Goal: Information Seeking & Learning: Learn about a topic

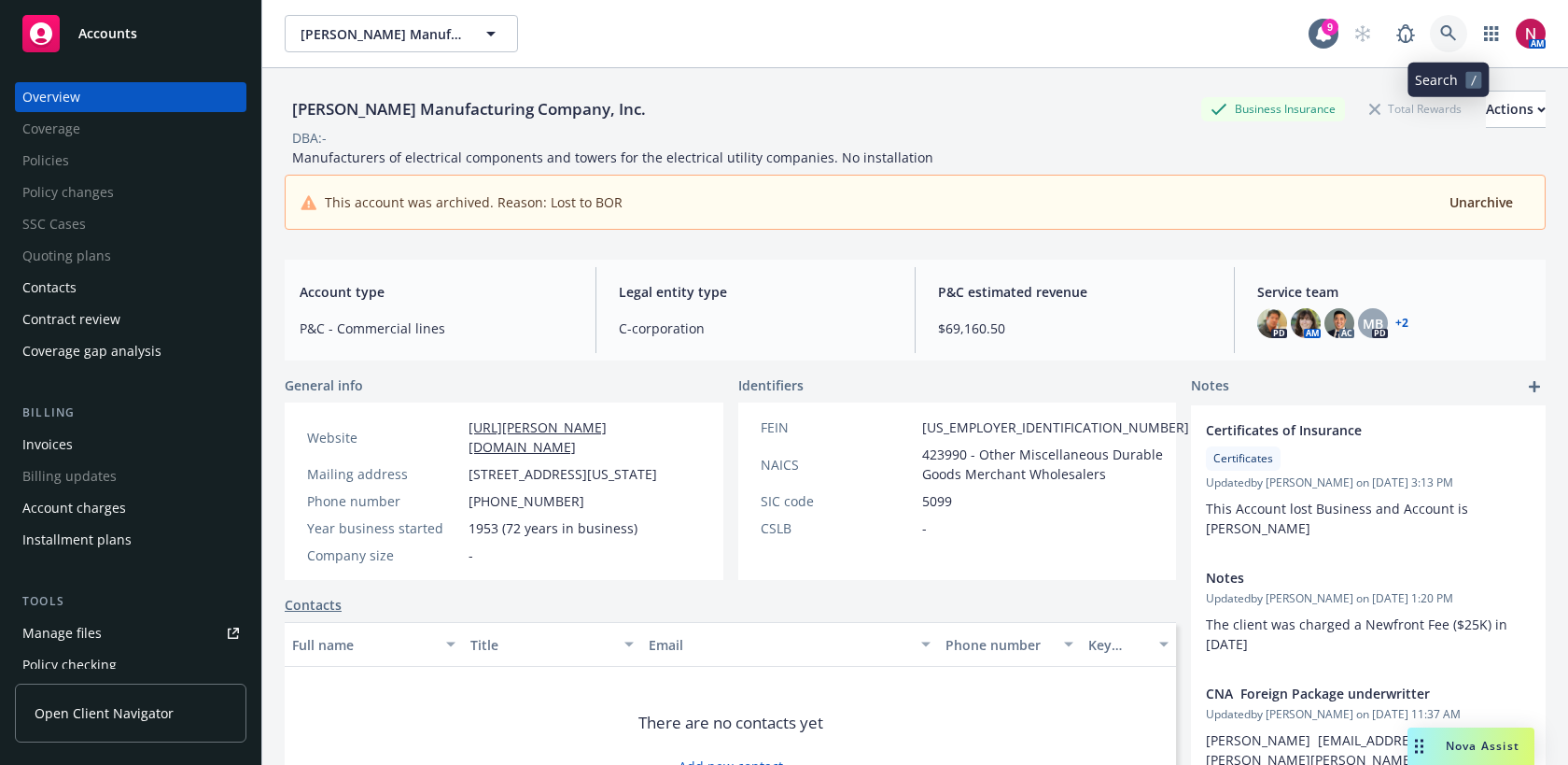
click at [1451, 27] on icon at bounding box center [1448, 33] width 16 height 16
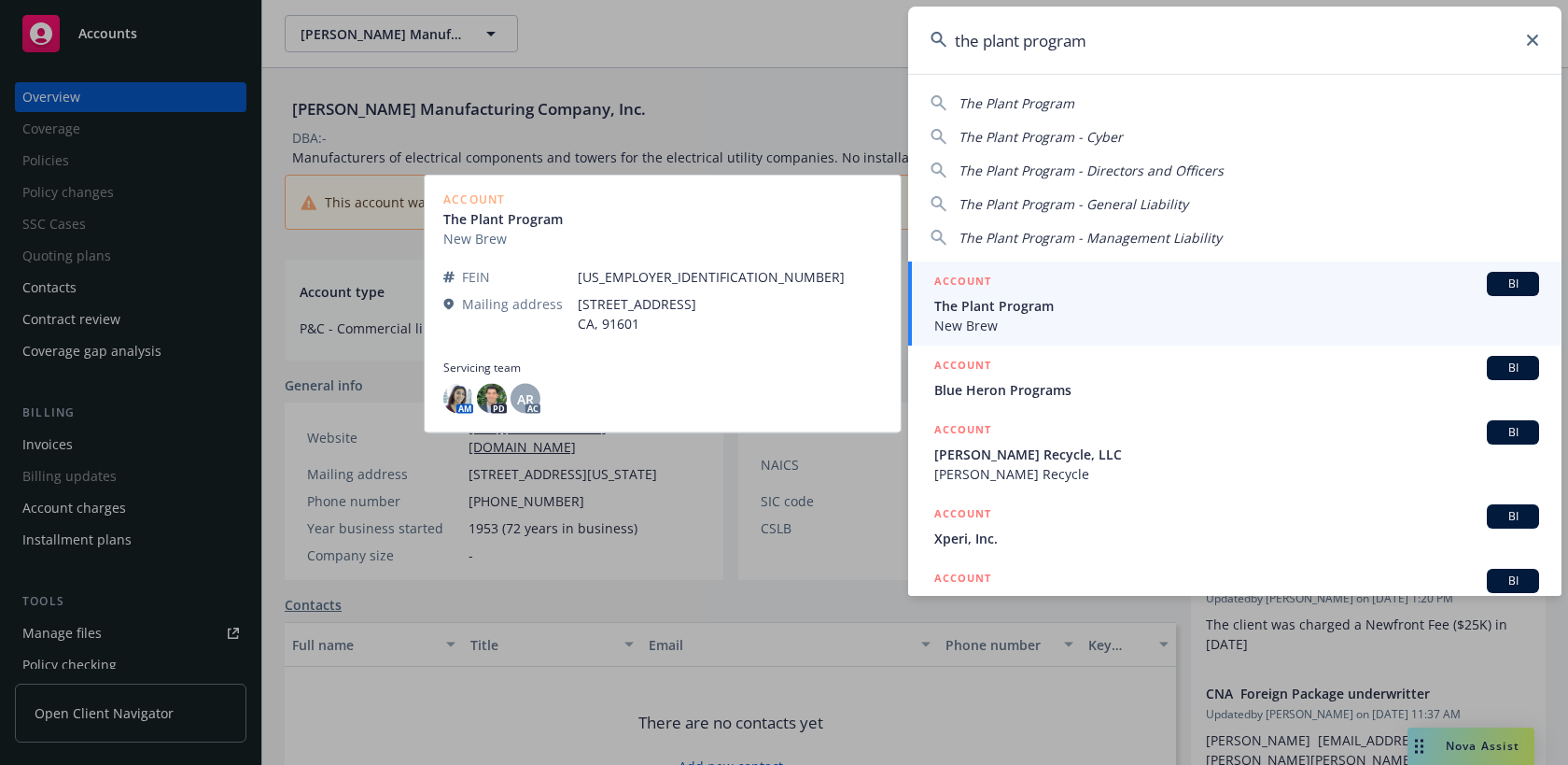
type input "the plant program"
click at [1294, 269] on link "ACCOUNT BI The Plant Program New Brew" at bounding box center [1235, 303] width 653 height 84
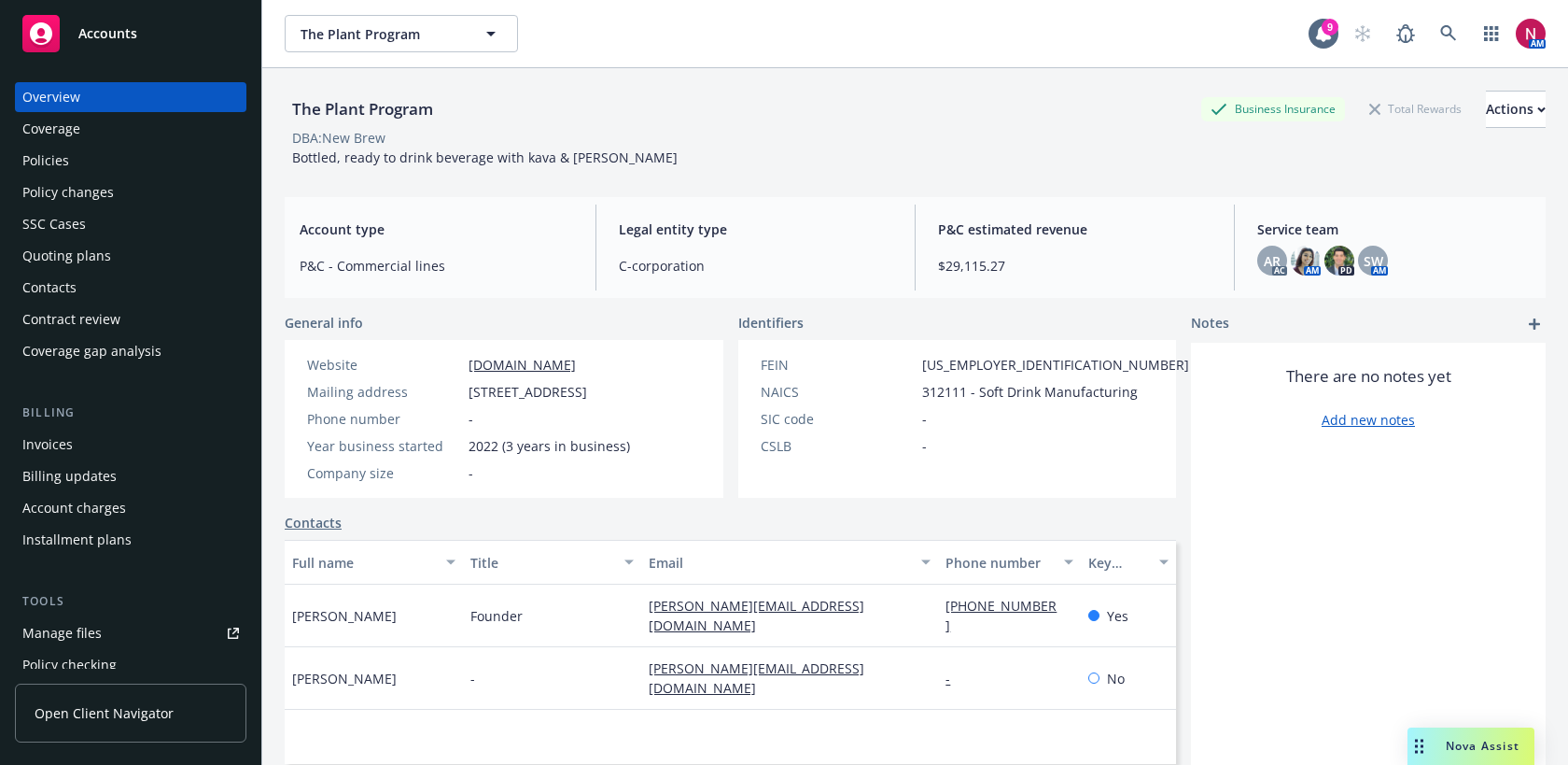
click at [119, 252] on div "Quoting plans" at bounding box center [131, 255] width 217 height 30
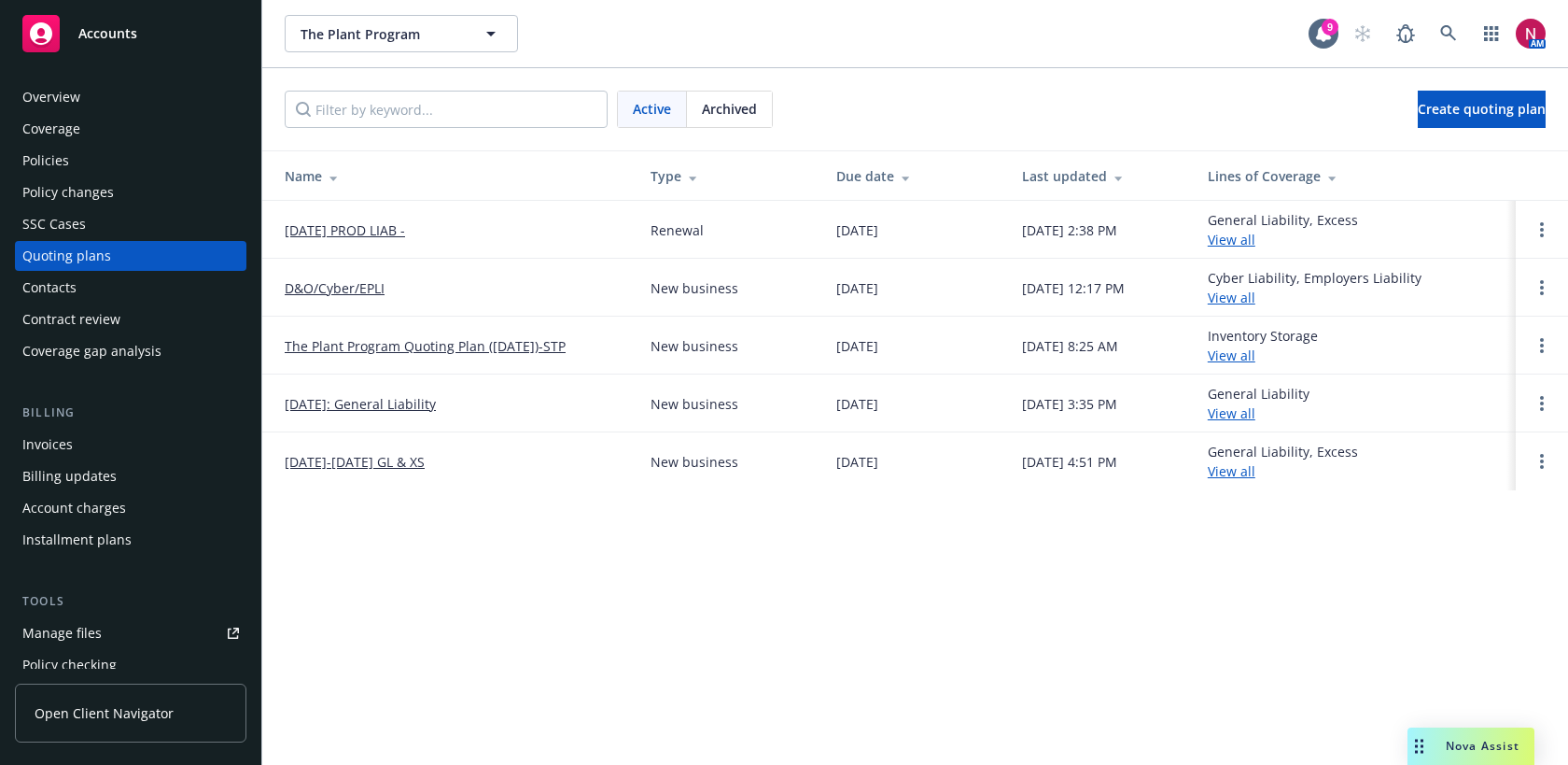
click at [383, 233] on link "[DATE] PROD LIAB -" at bounding box center [345, 230] width 121 height 19
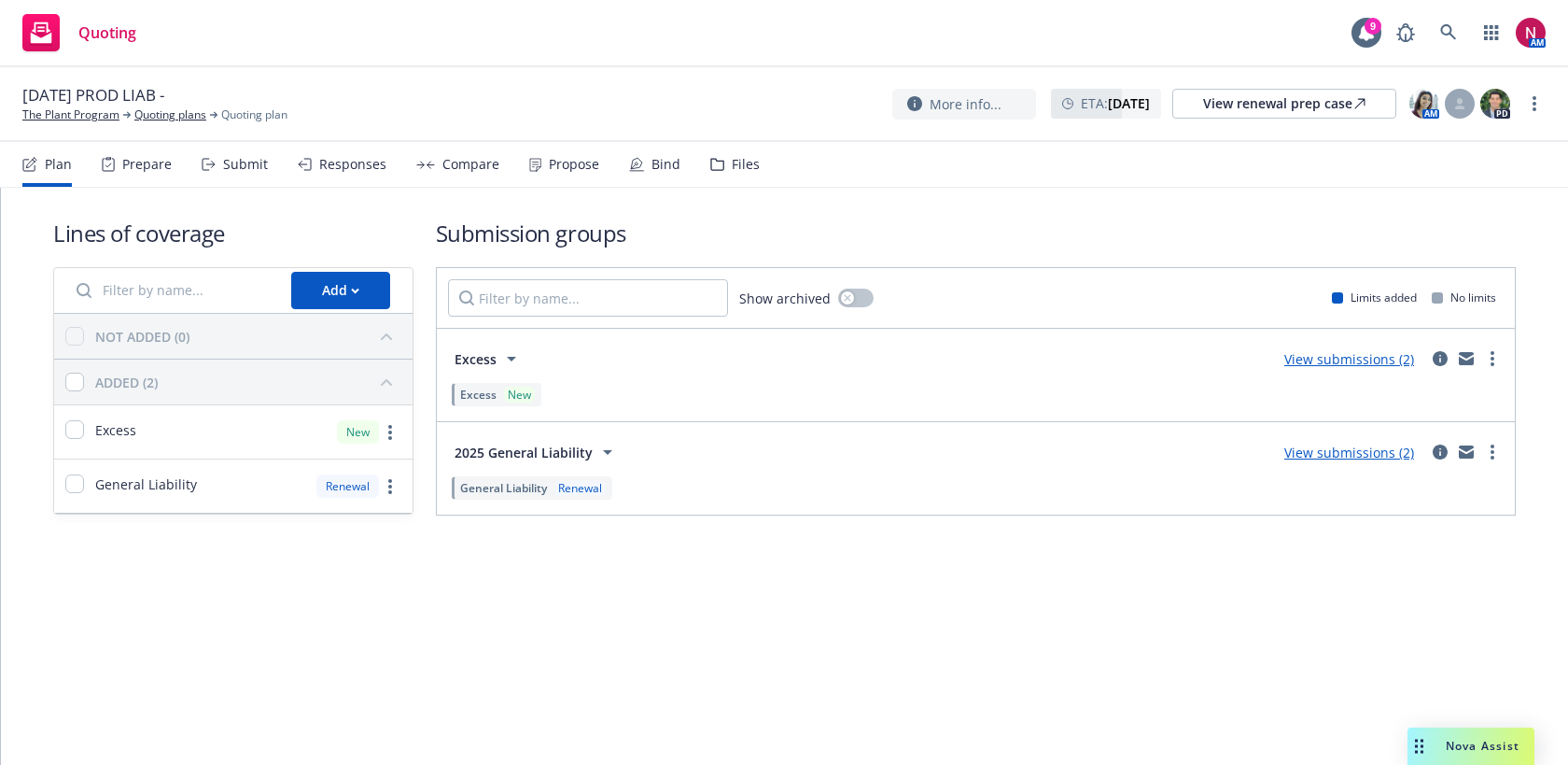
click at [357, 159] on div "Responses" at bounding box center [353, 163] width 68 height 15
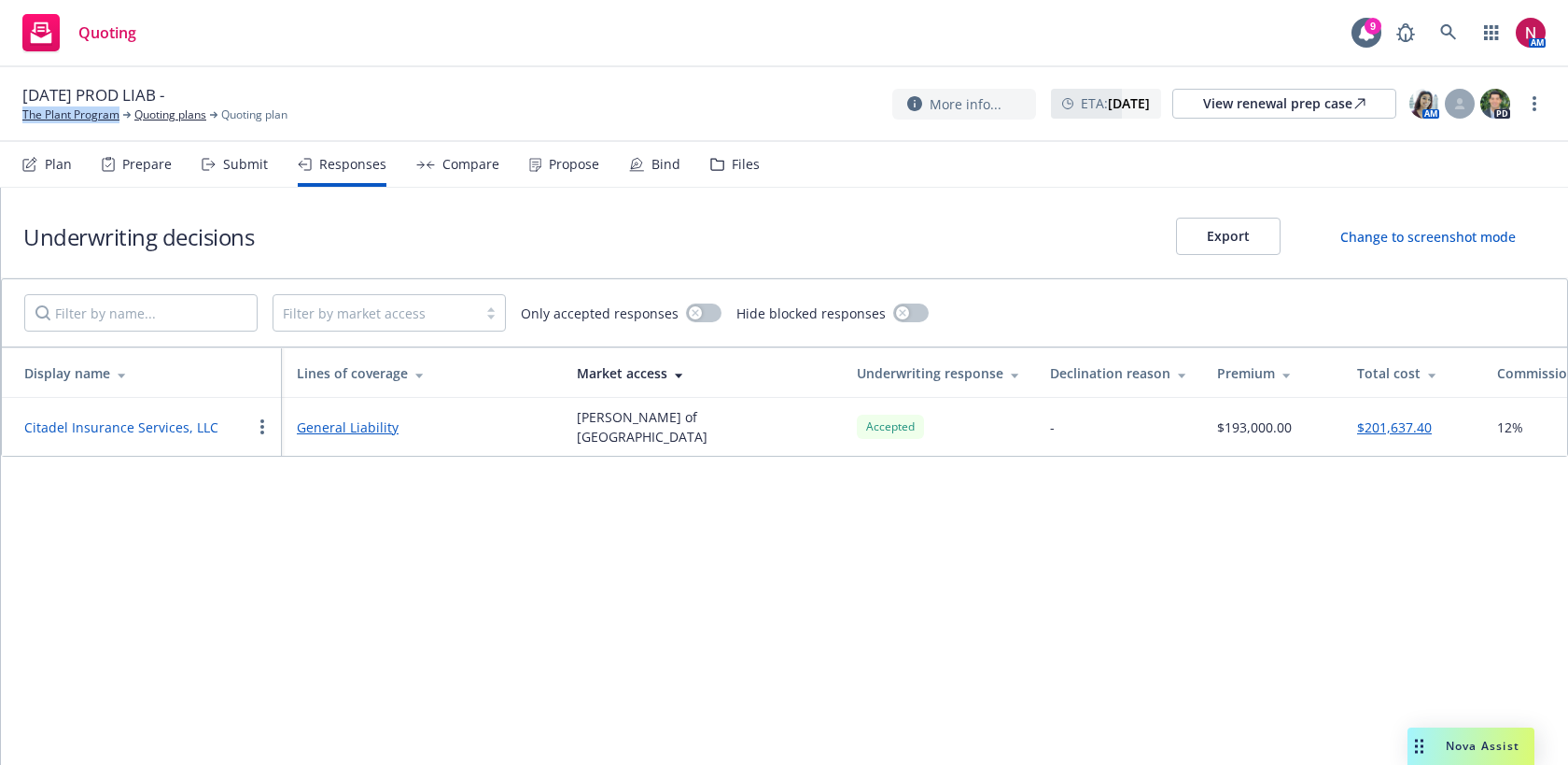
click at [138, 421] on button "Citadel Insurance Services, LLC" at bounding box center [121, 427] width 194 height 19
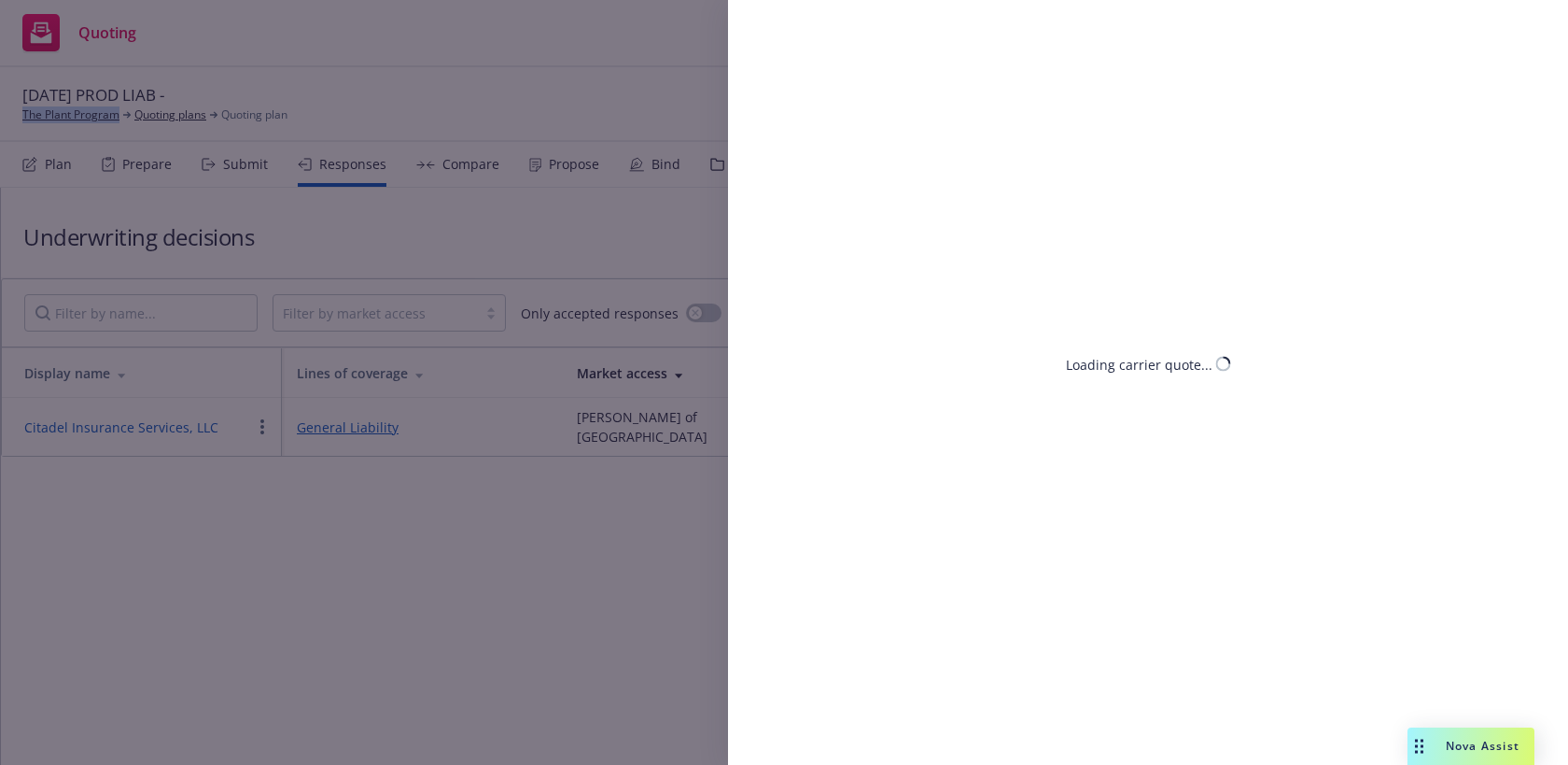
select select "CA"
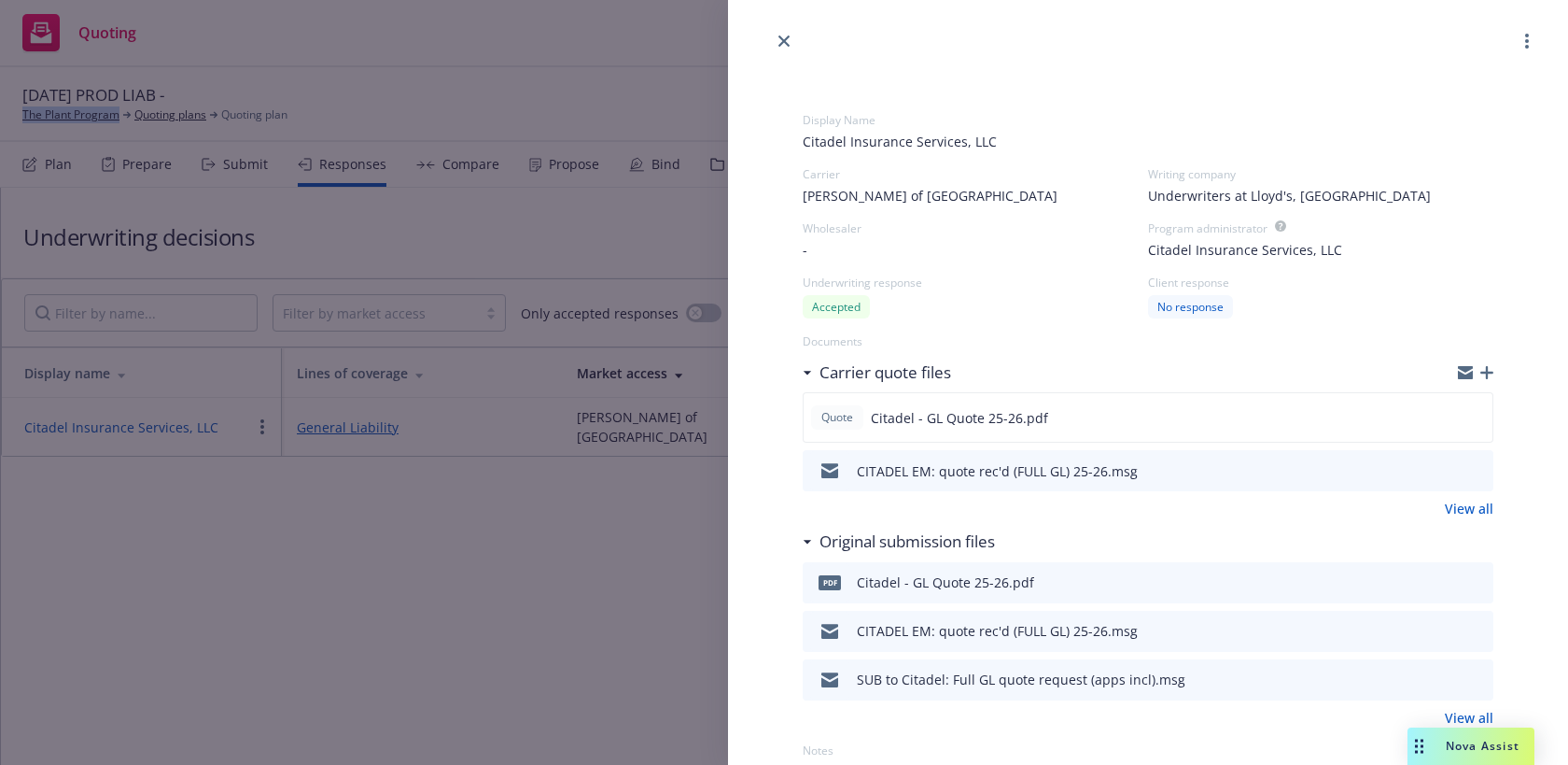
click at [1483, 476] on icon "preview file" at bounding box center [1475, 470] width 16 height 14
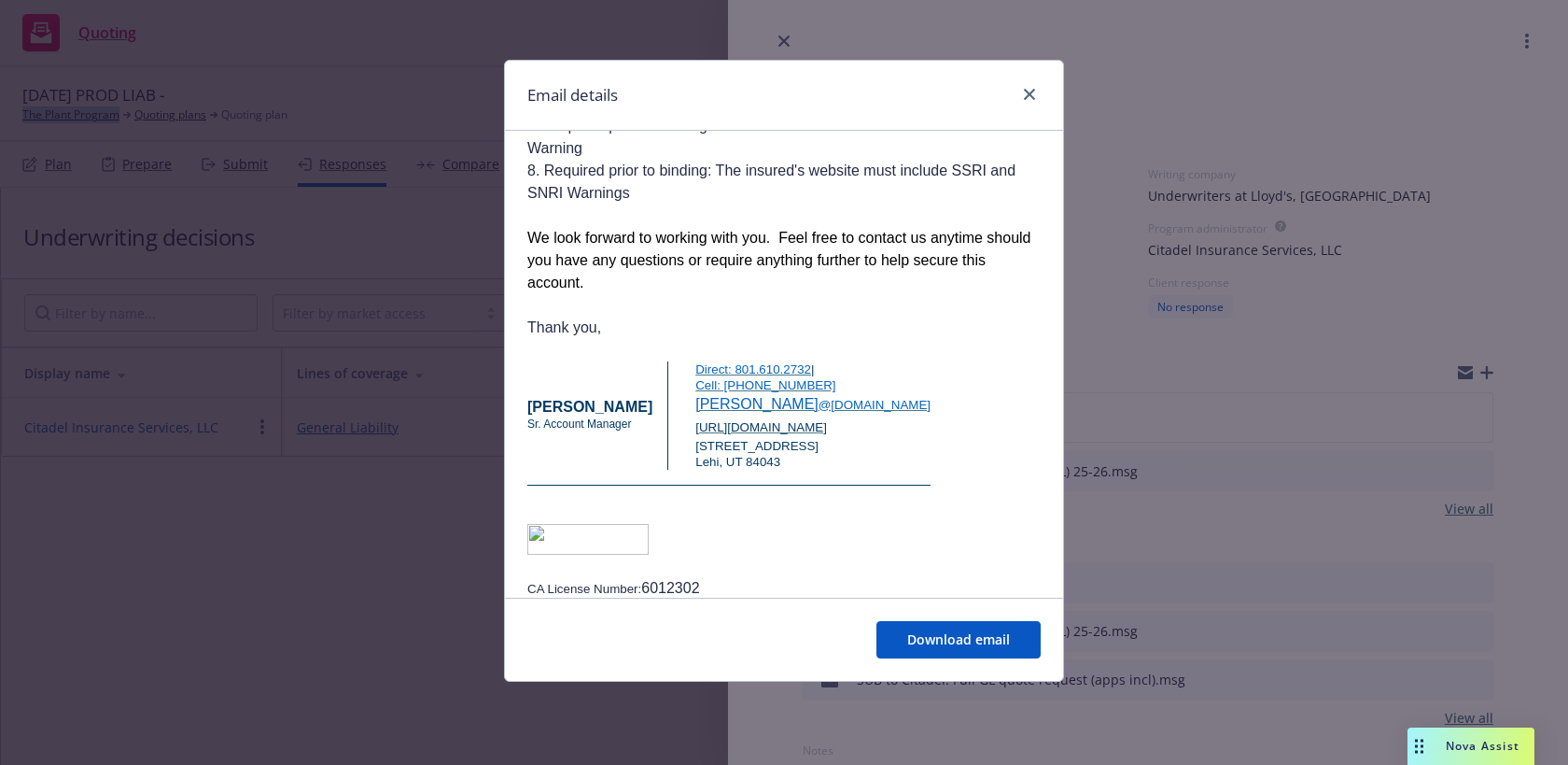
scroll to position [776, 0]
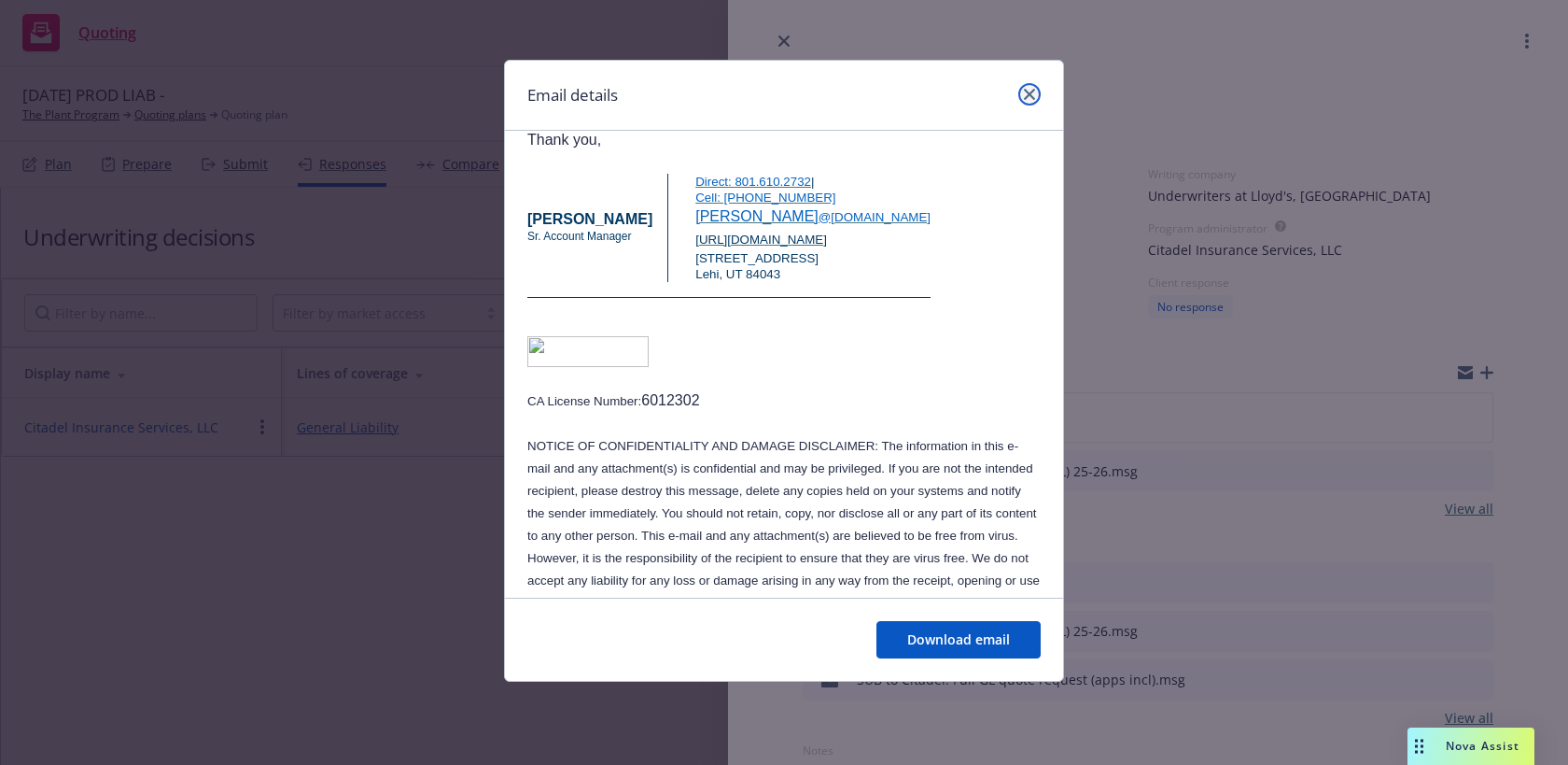
click at [1030, 88] on link "close" at bounding box center [1030, 94] width 22 height 22
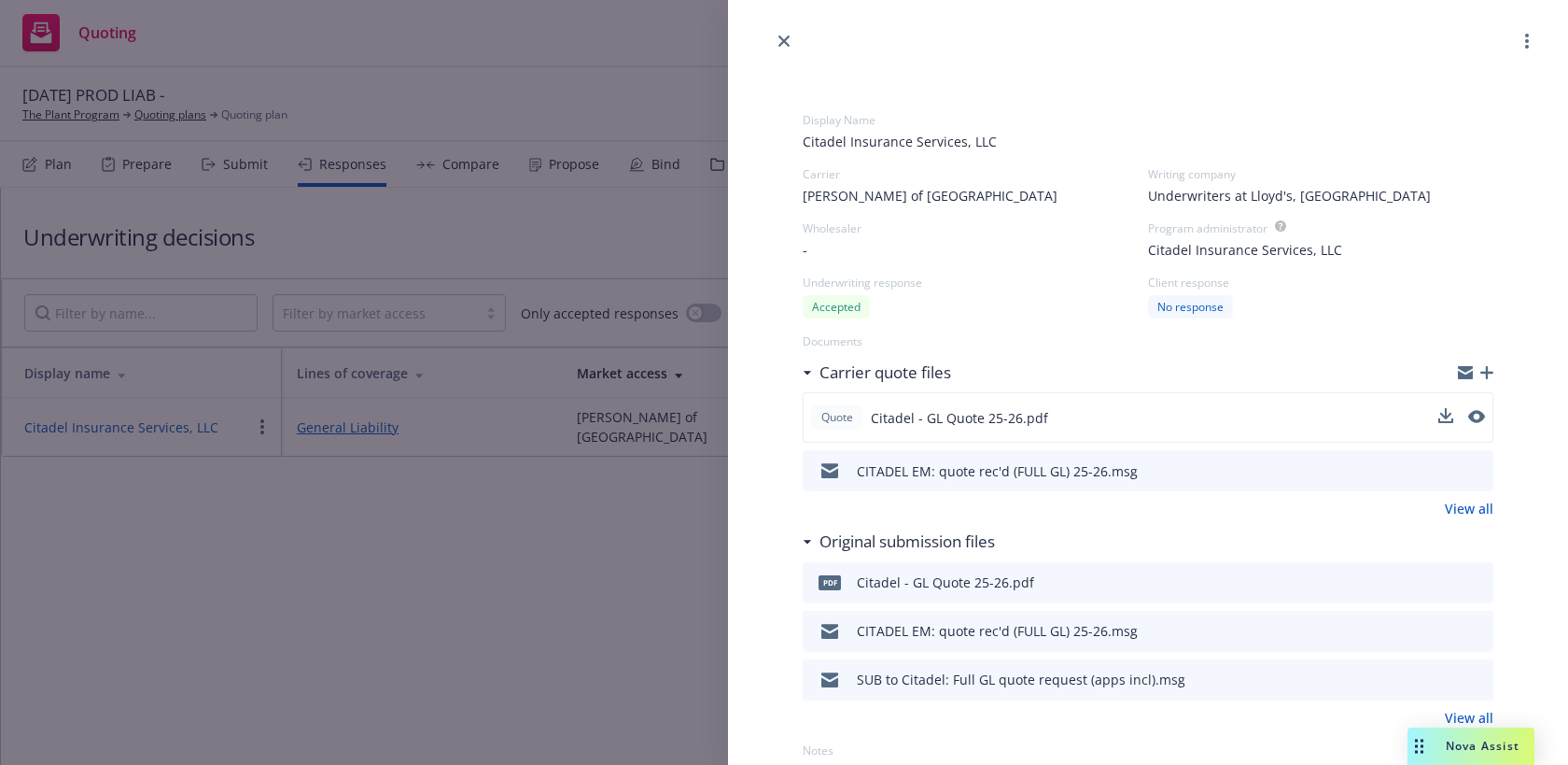
click at [1465, 414] on div at bounding box center [1462, 417] width 46 height 22
click at [1482, 418] on icon "preview file" at bounding box center [1474, 418] width 16 height 14
click at [1451, 419] on icon "download file" at bounding box center [1443, 415] width 15 height 15
click at [788, 37] on icon "close" at bounding box center [784, 42] width 12 height 12
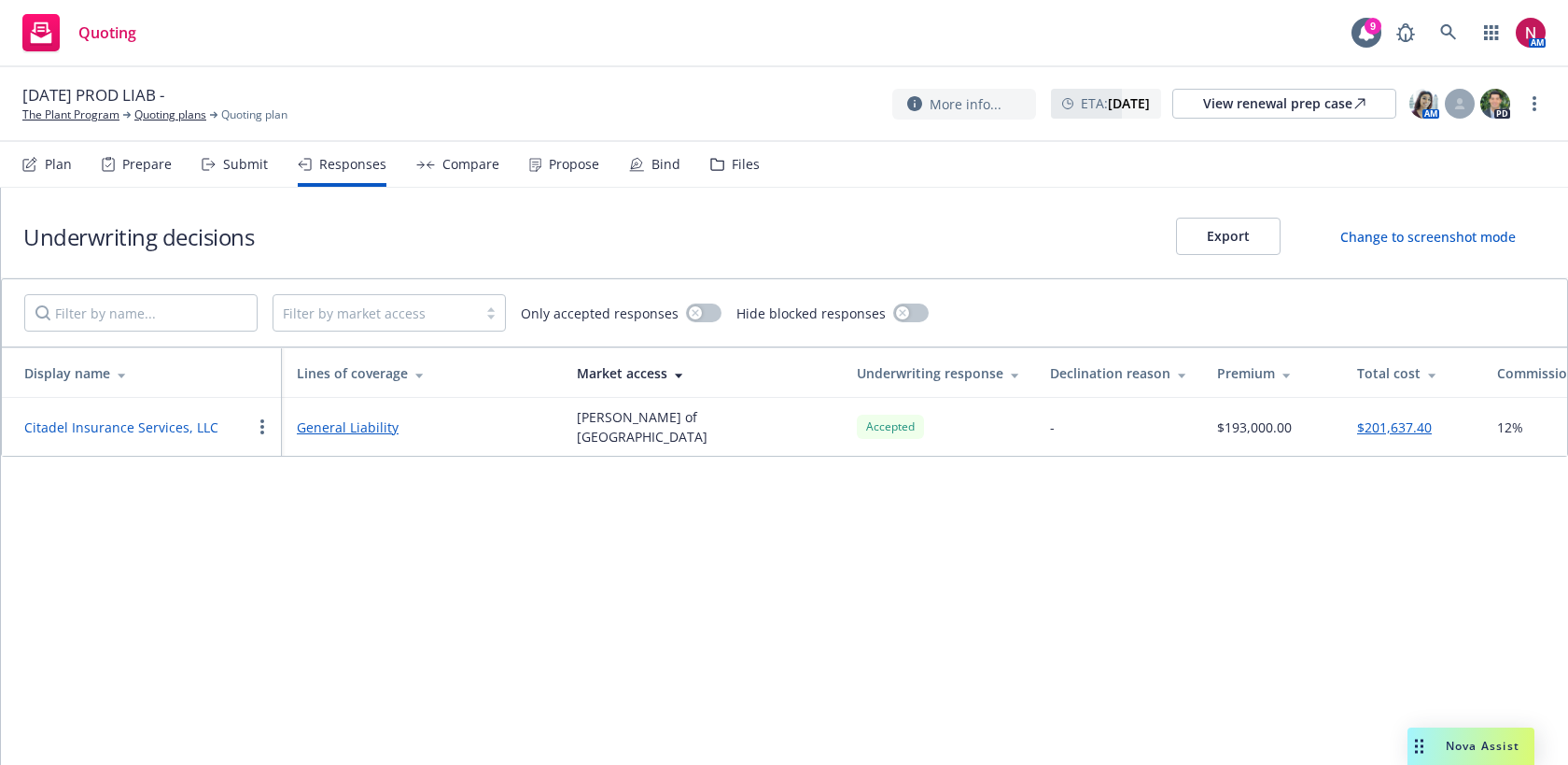
click at [1468, 750] on span "Nova Assist" at bounding box center [1483, 746] width 73 height 15
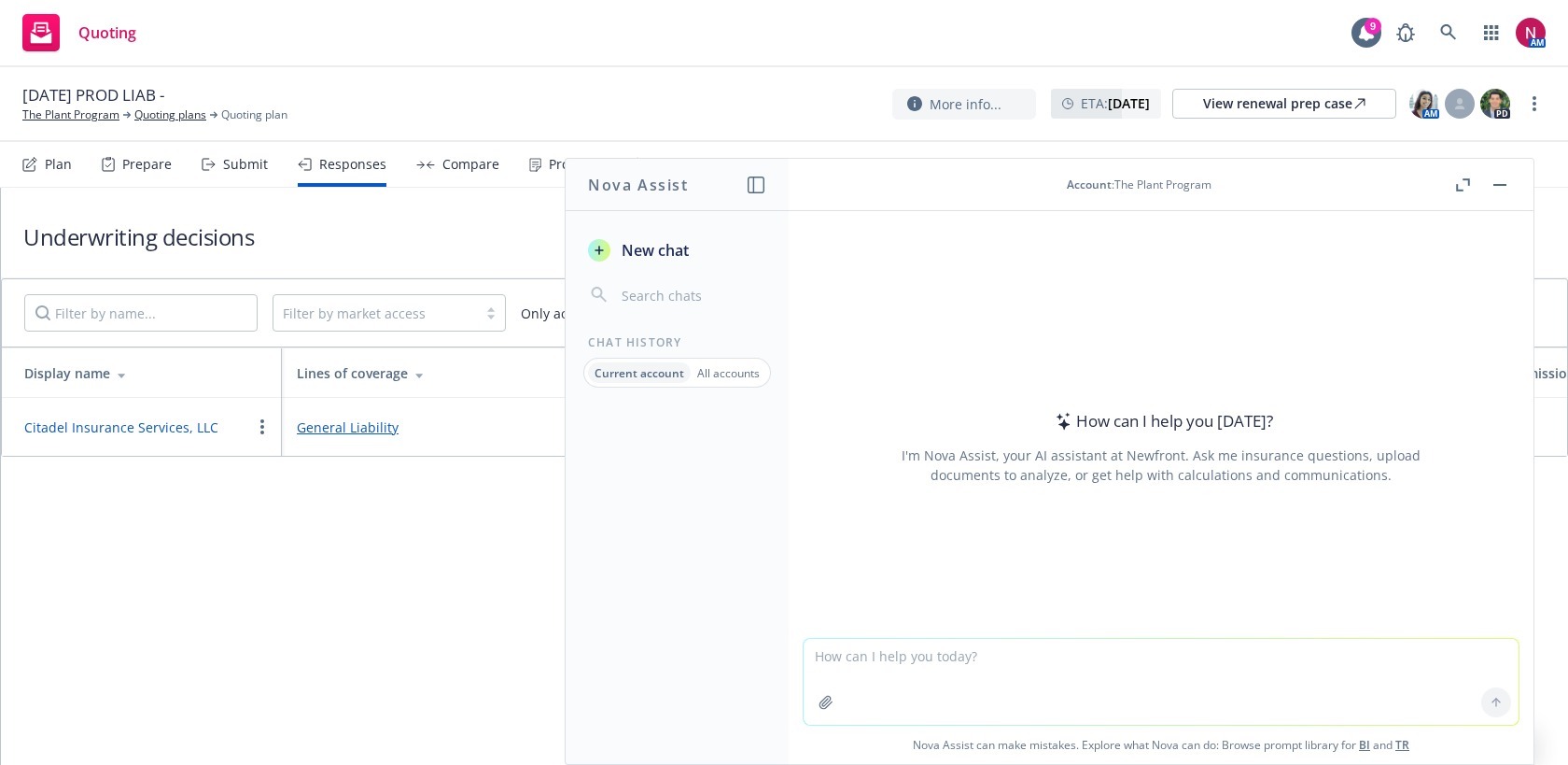
click at [829, 697] on icon "button" at bounding box center [826, 702] width 15 height 15
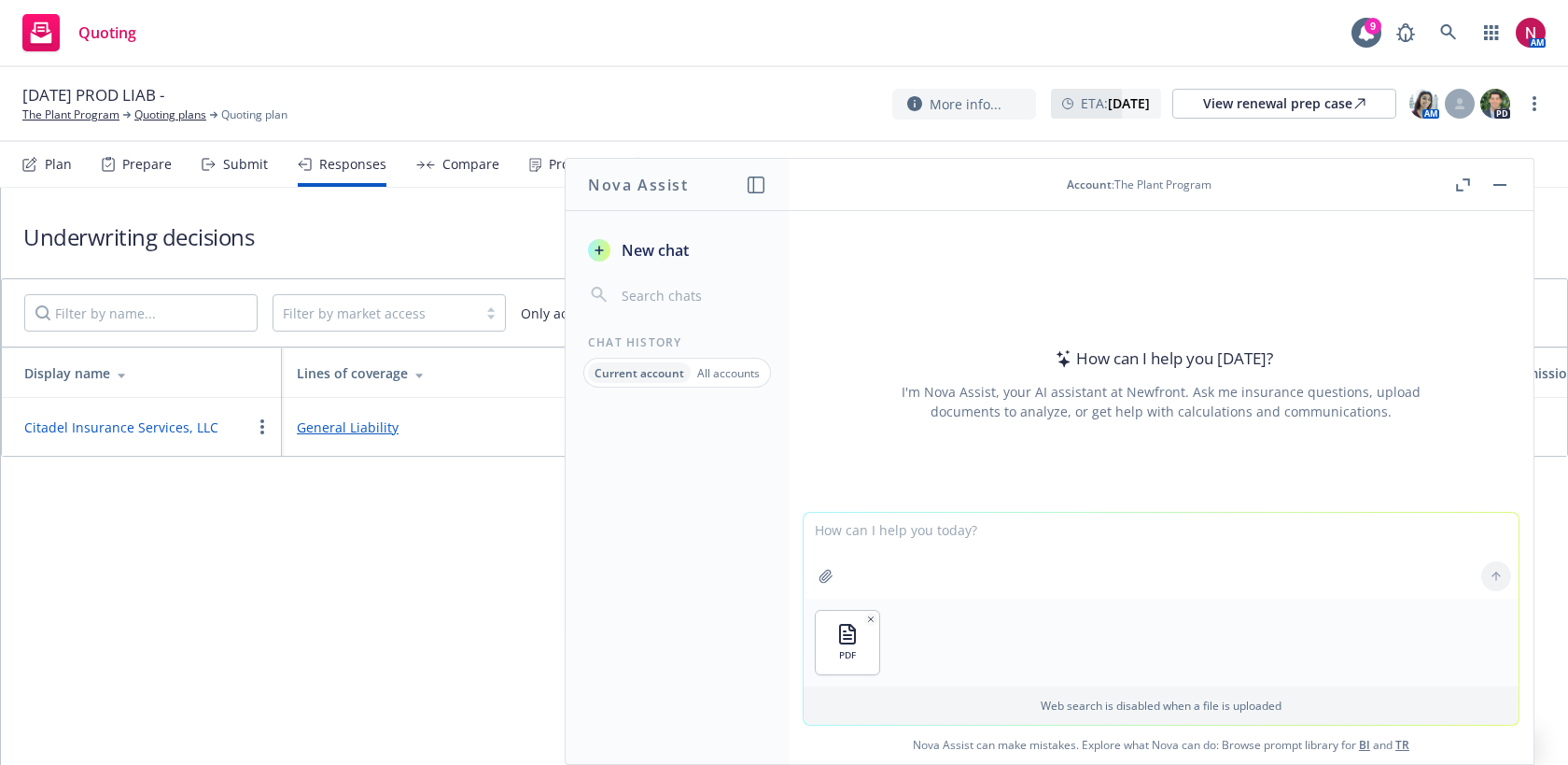
click at [893, 546] on textarea at bounding box center [1162, 555] width 715 height 86
paste textarea "Does this policy cover kidney/liver damage as a result of kratom/kava?"
type textarea "Does this policy cover kidney/liver damage as a result of kratom/kava?"
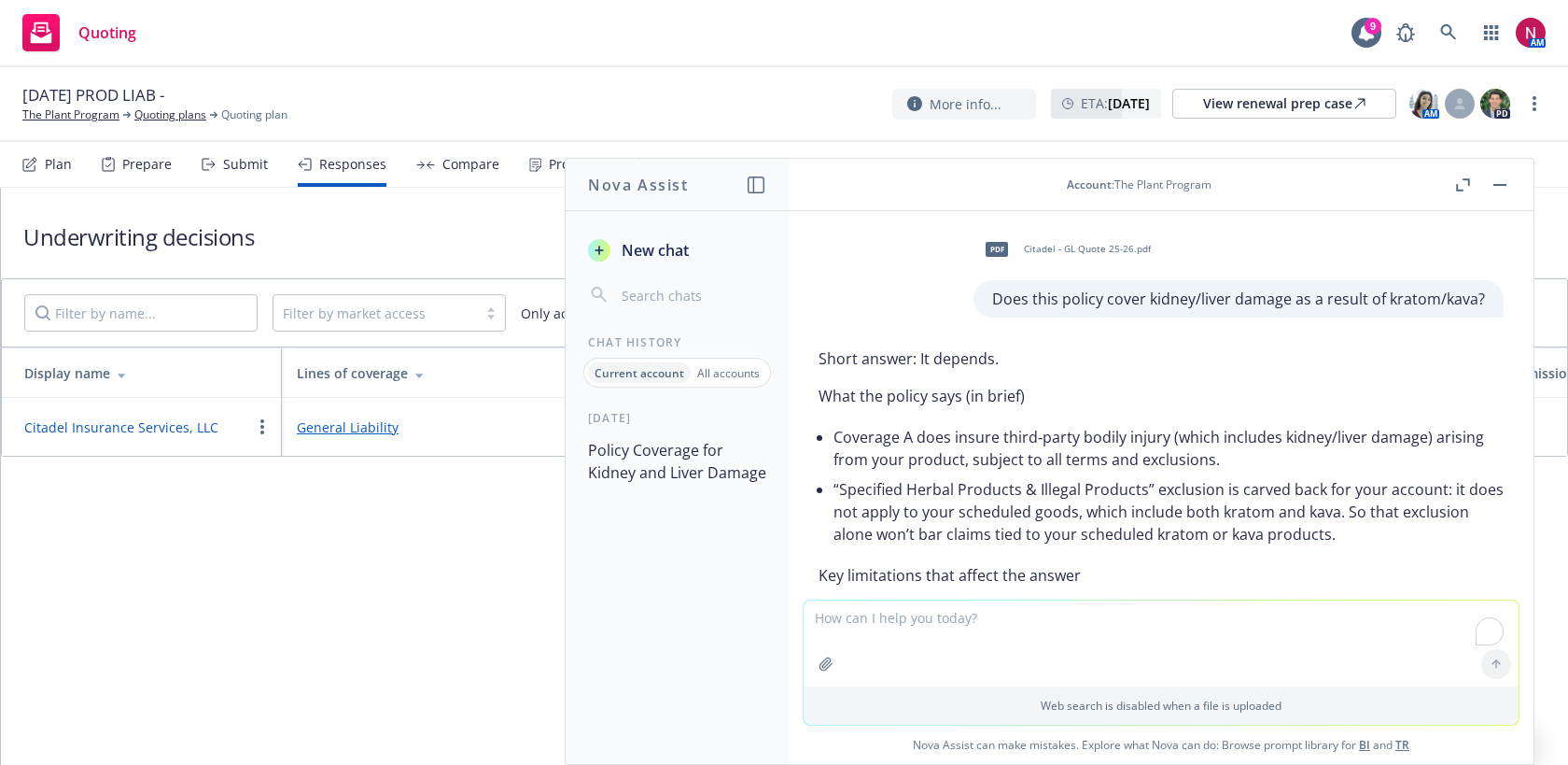
click at [947, 626] on textarea "To enrich screen reader interactions, please activate Accessibility in Grammarl…" at bounding box center [1162, 643] width 715 height 86
paste textarea "Does this policy cover addiction to the product as a result of misuse (as defin…"
type textarea "Does this policy cover addiction to the product as a result of misuse (as defin…"
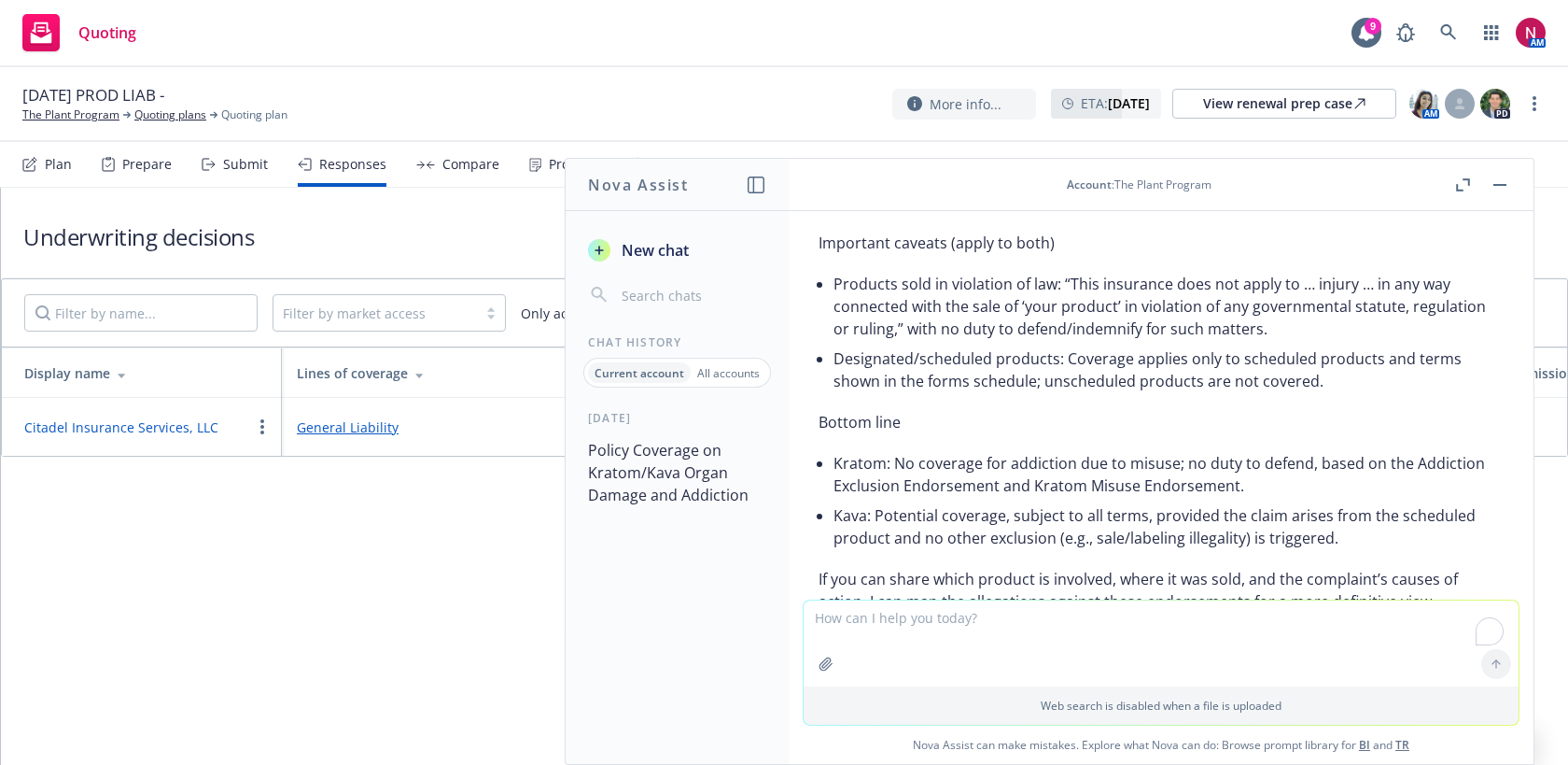
scroll to position [2244, 0]
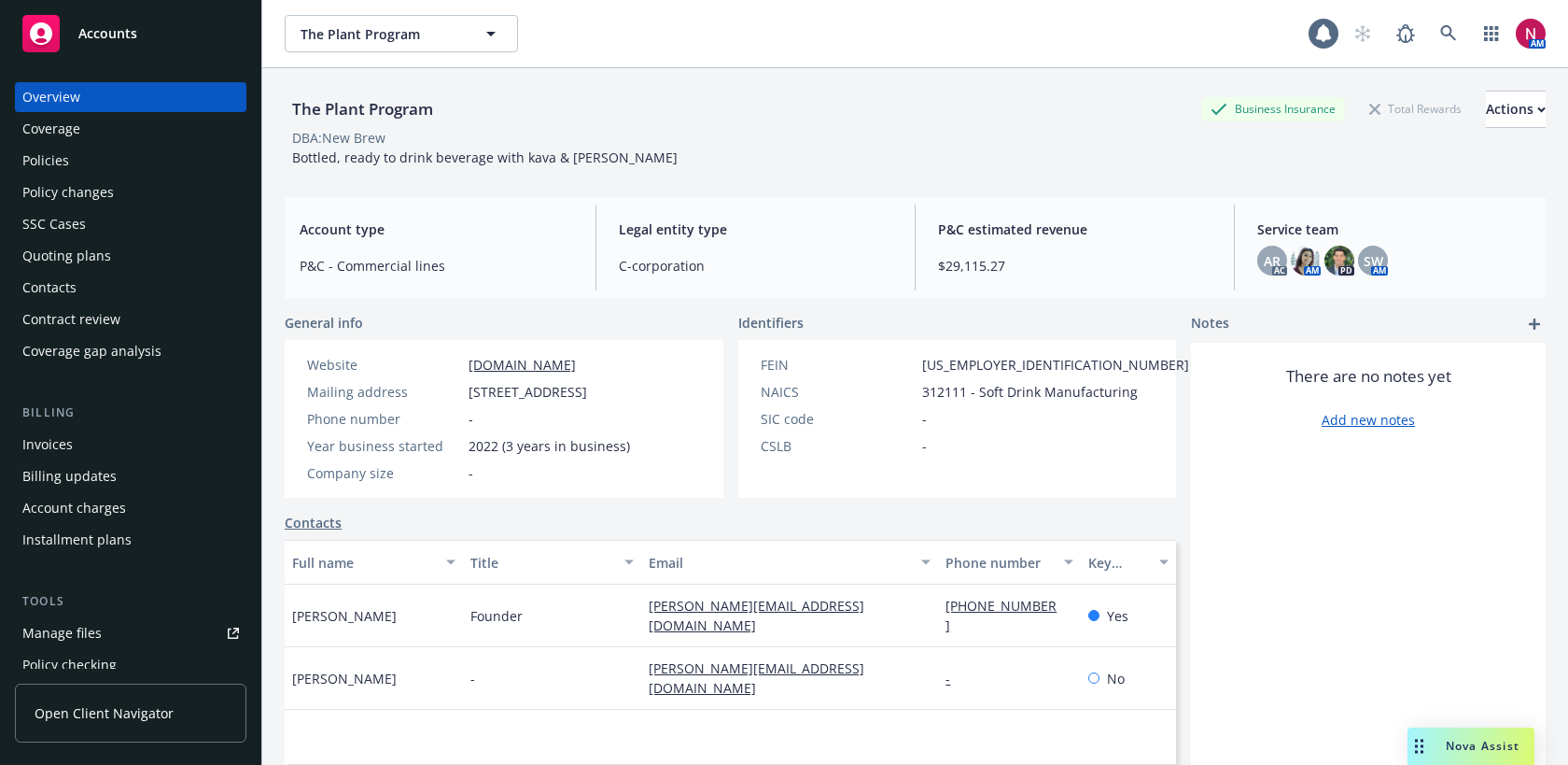
scroll to position [515, 0]
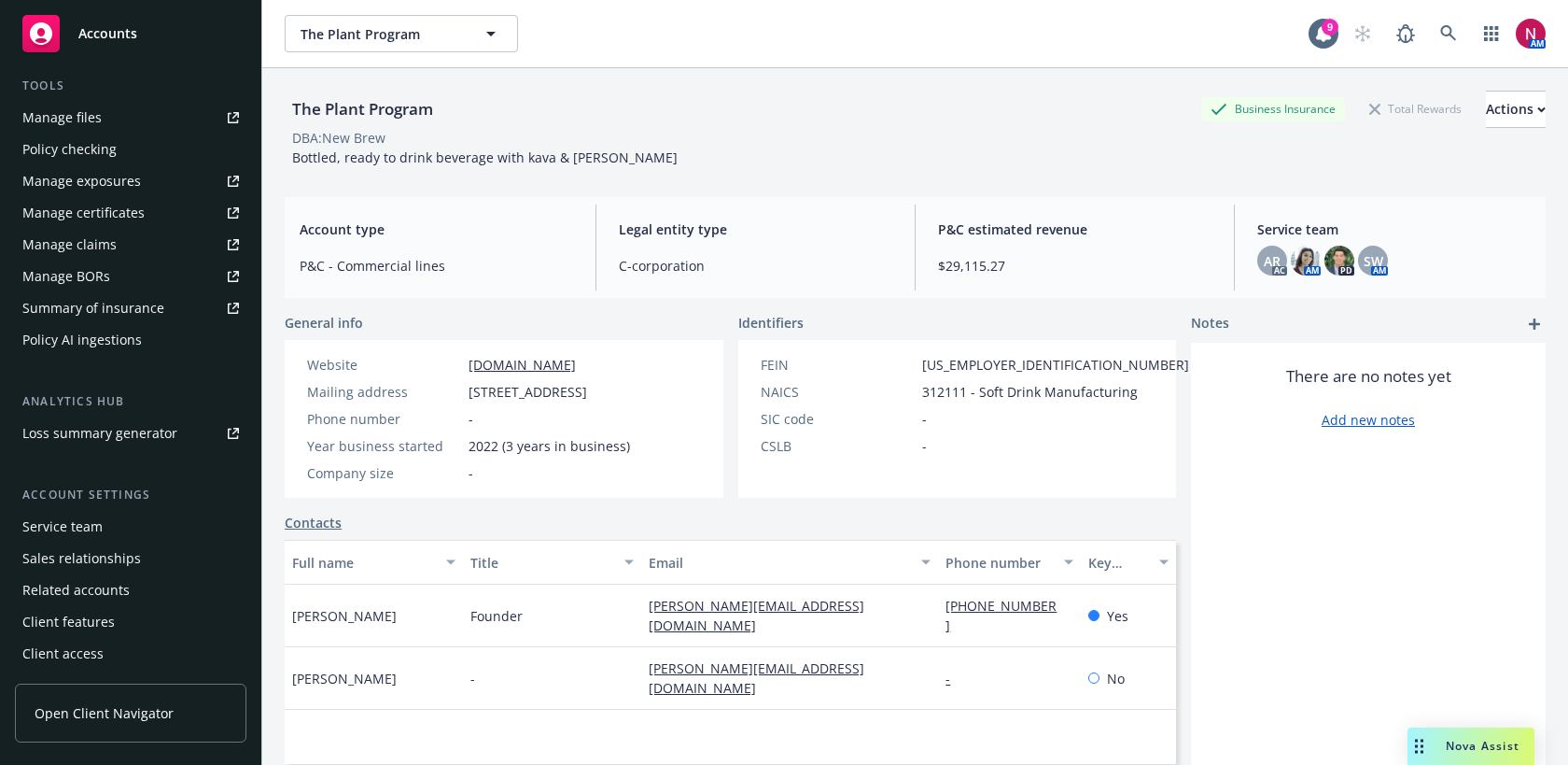
click at [97, 532] on div "Service team" at bounding box center [62, 526] width 80 height 30
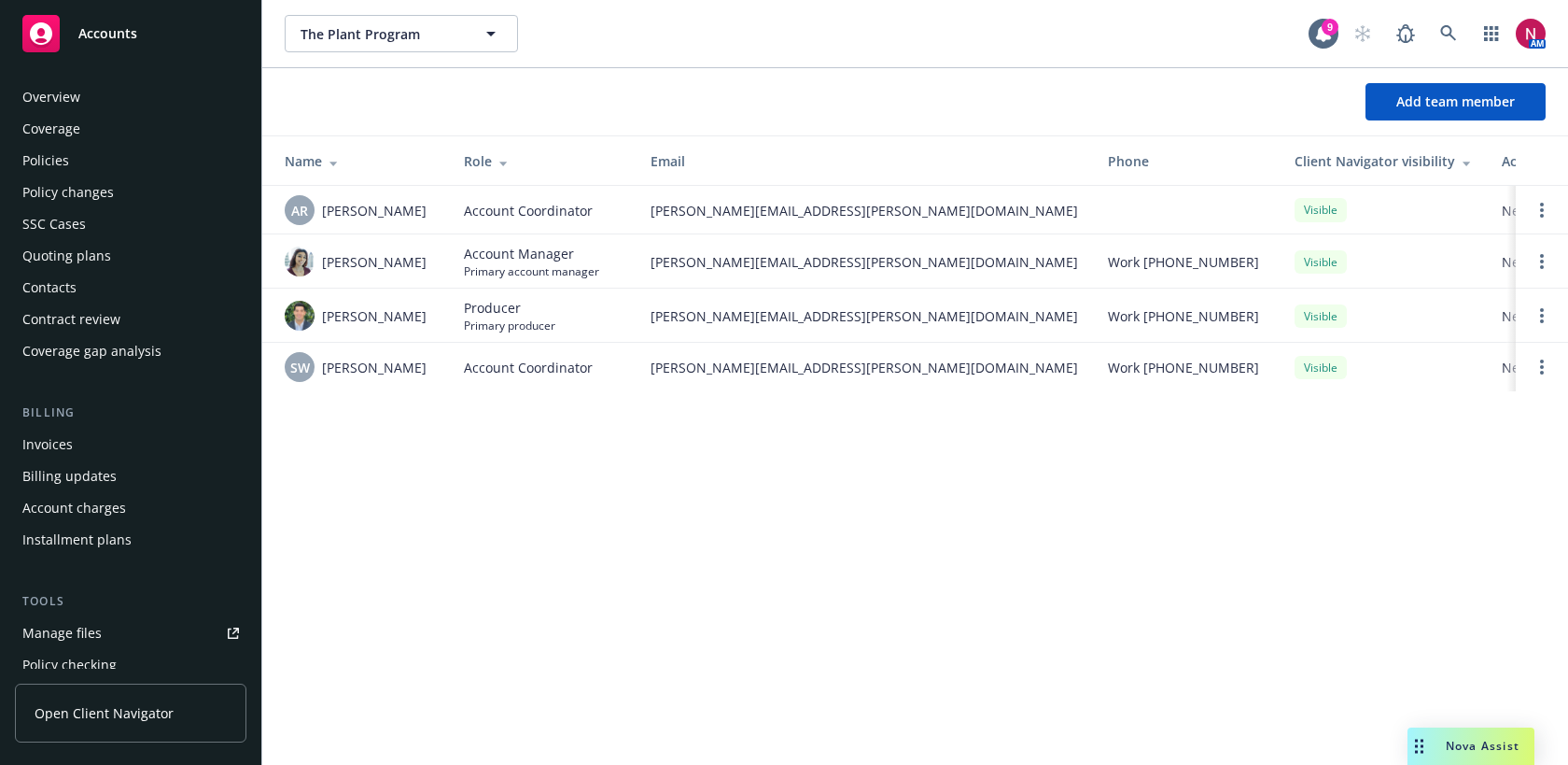
click at [98, 168] on div "Policies" at bounding box center [131, 161] width 217 height 30
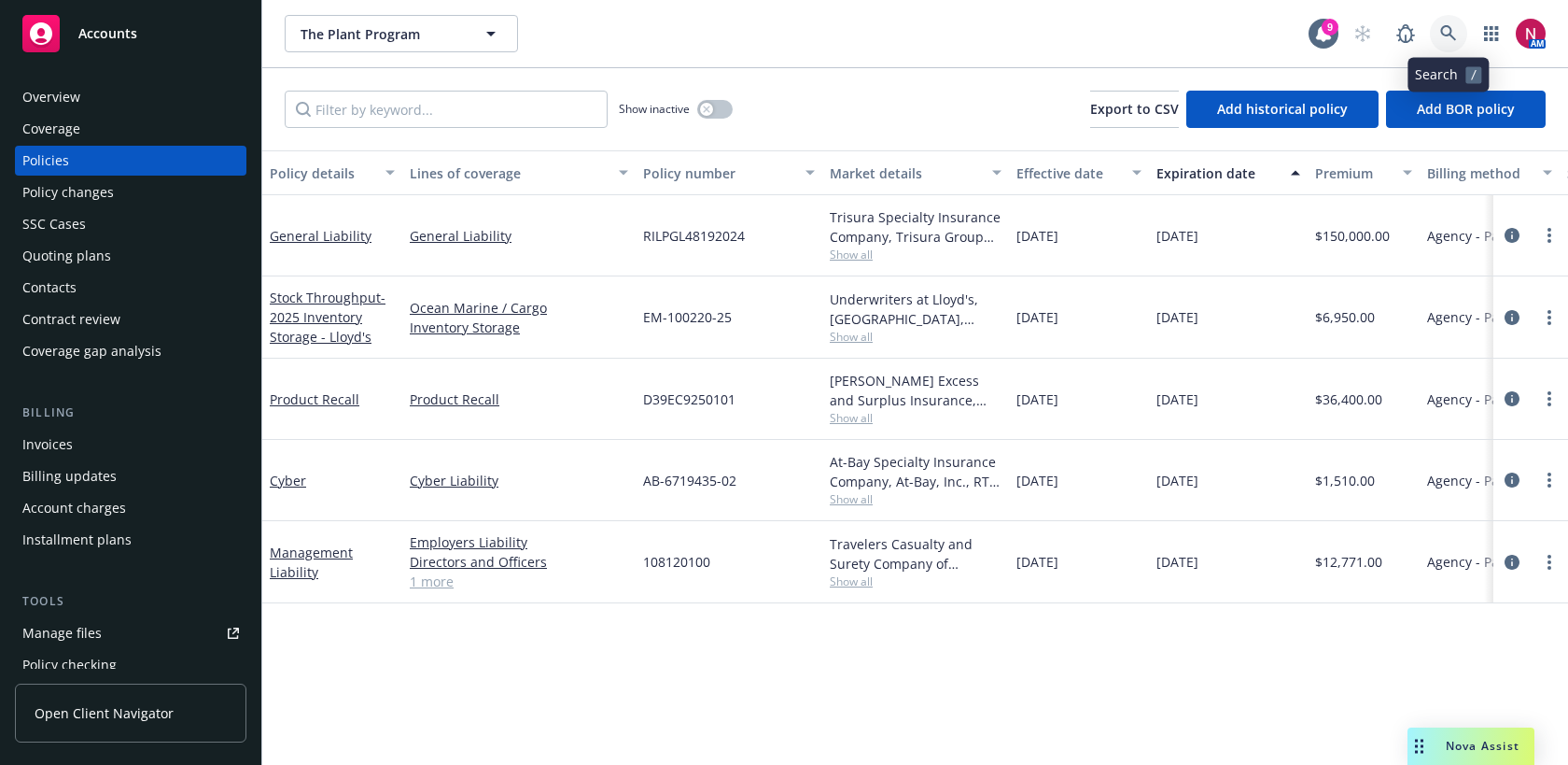
click at [1454, 28] on icon at bounding box center [1448, 33] width 16 height 16
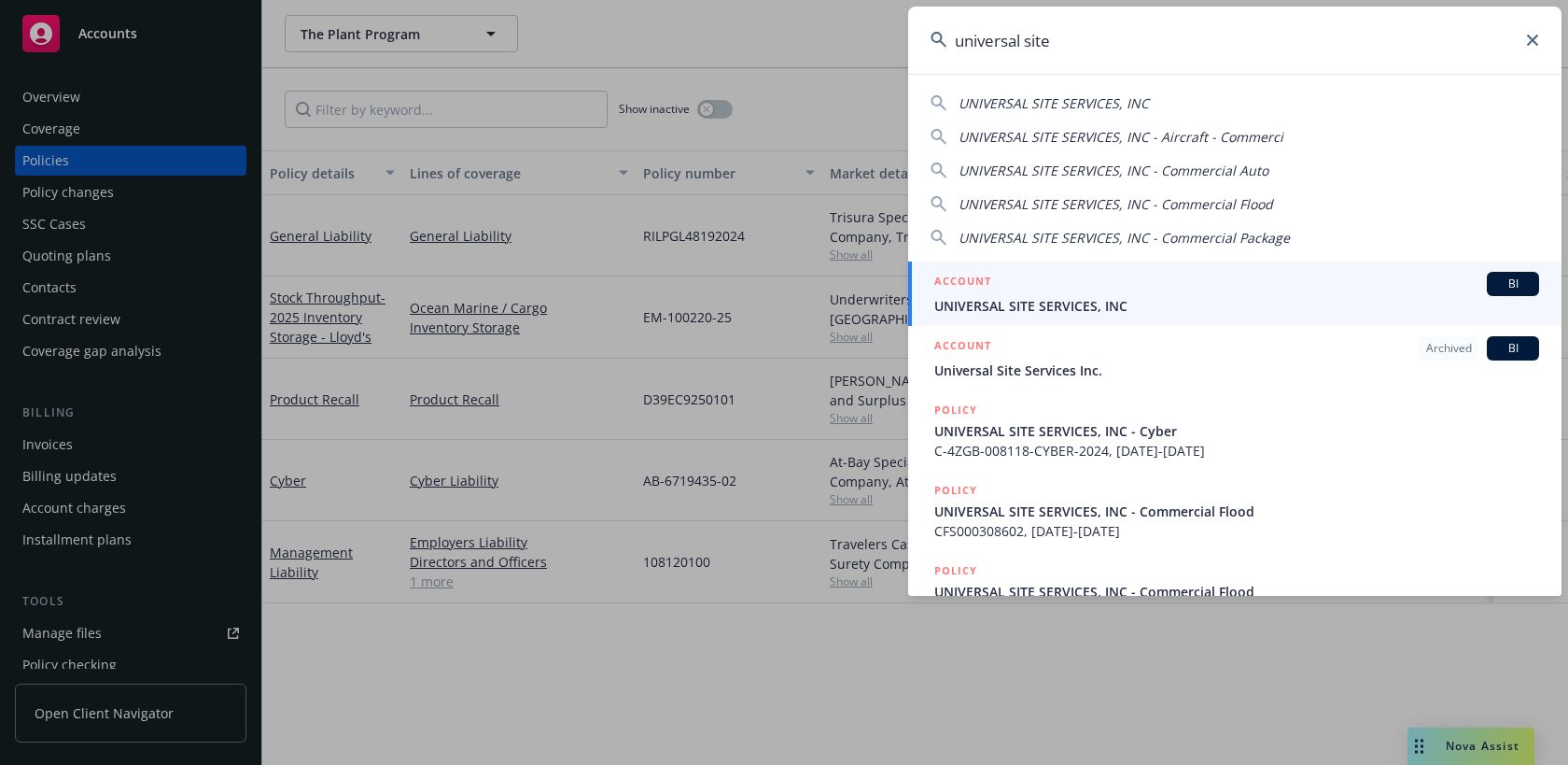
type input "universal site"
click at [1226, 279] on div "ACCOUNT BI" at bounding box center [1237, 283] width 605 height 24
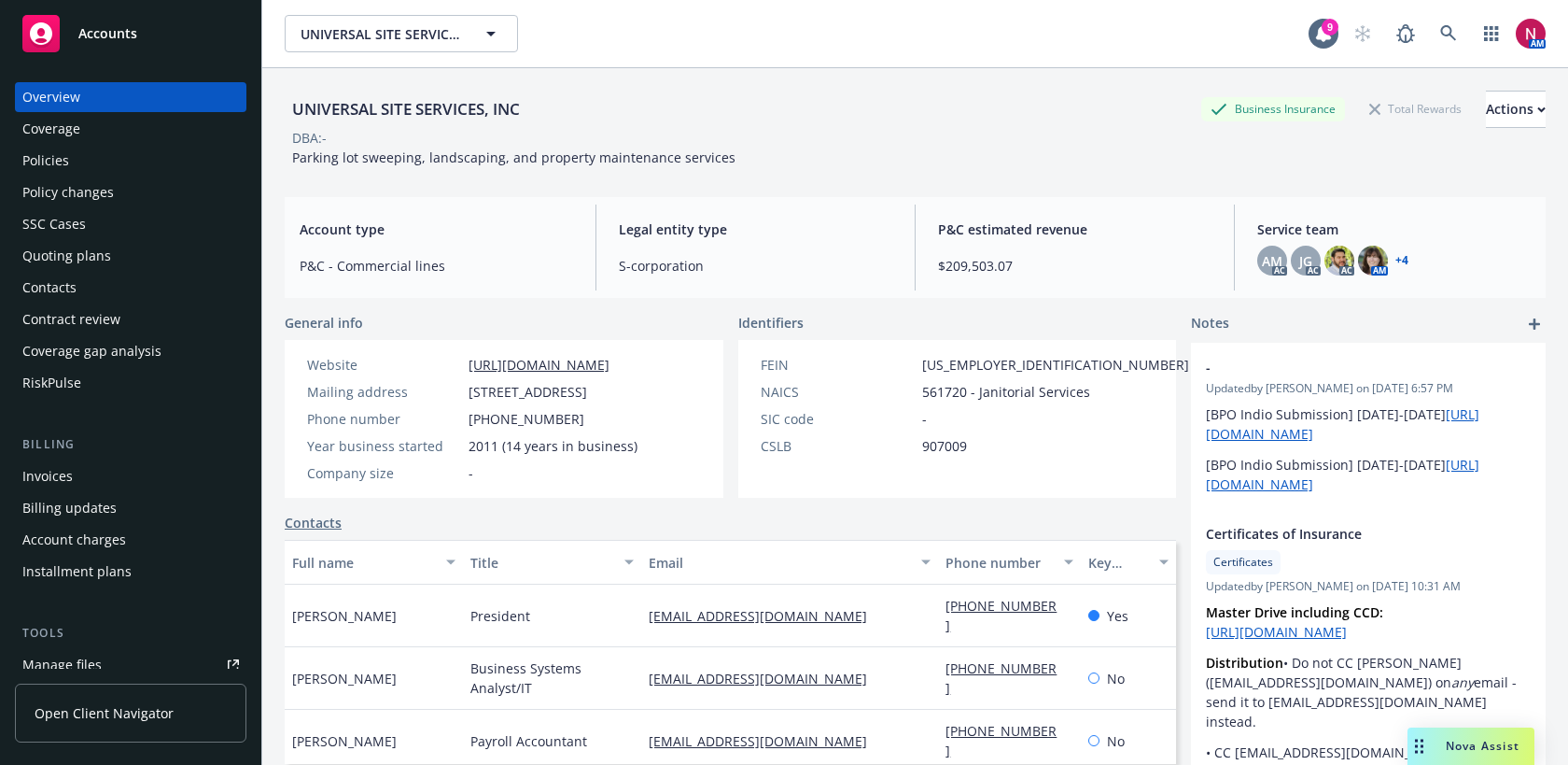
click at [53, 159] on div "Policies" at bounding box center [45, 161] width 46 height 30
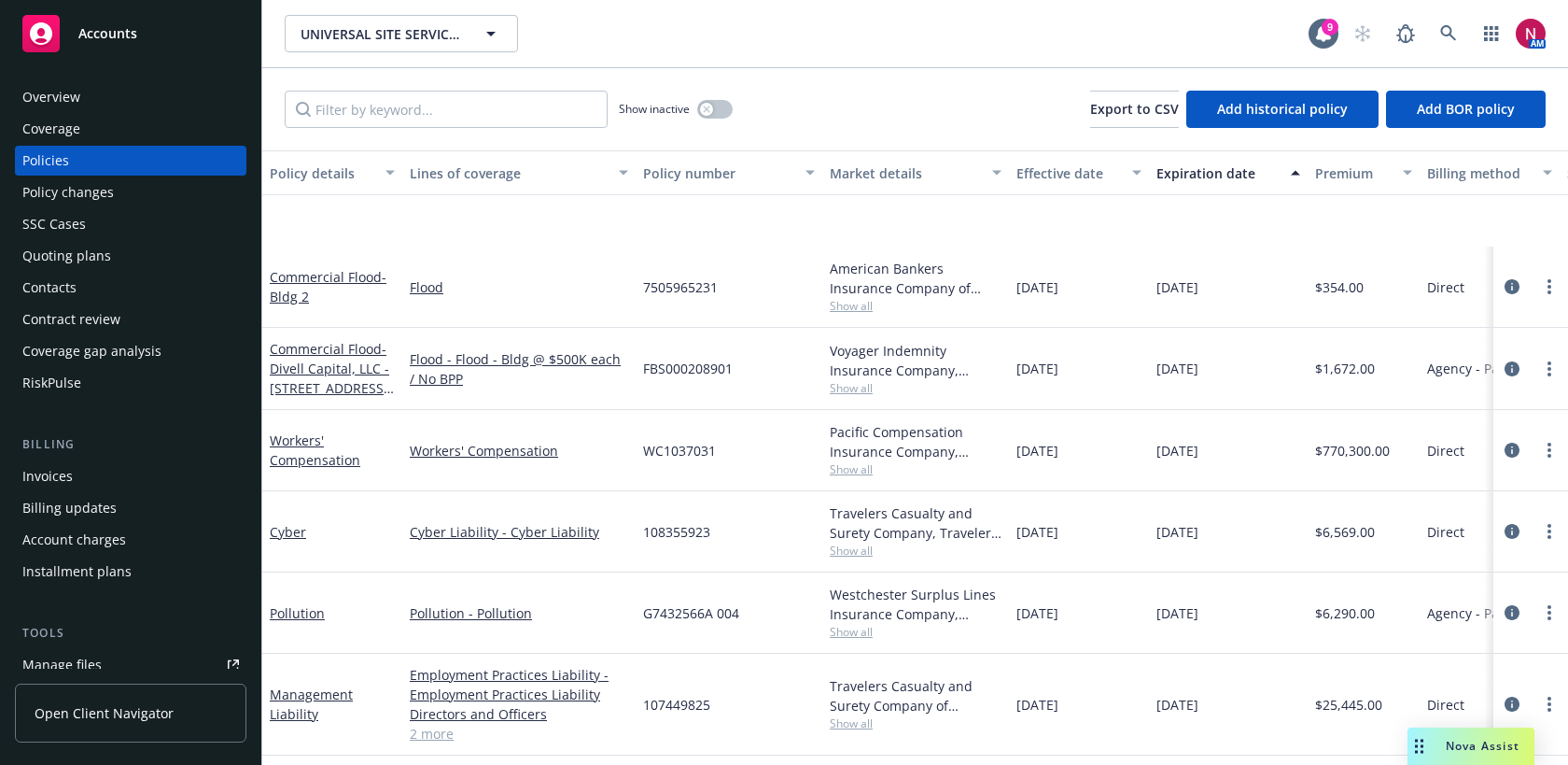
scroll to position [850, 0]
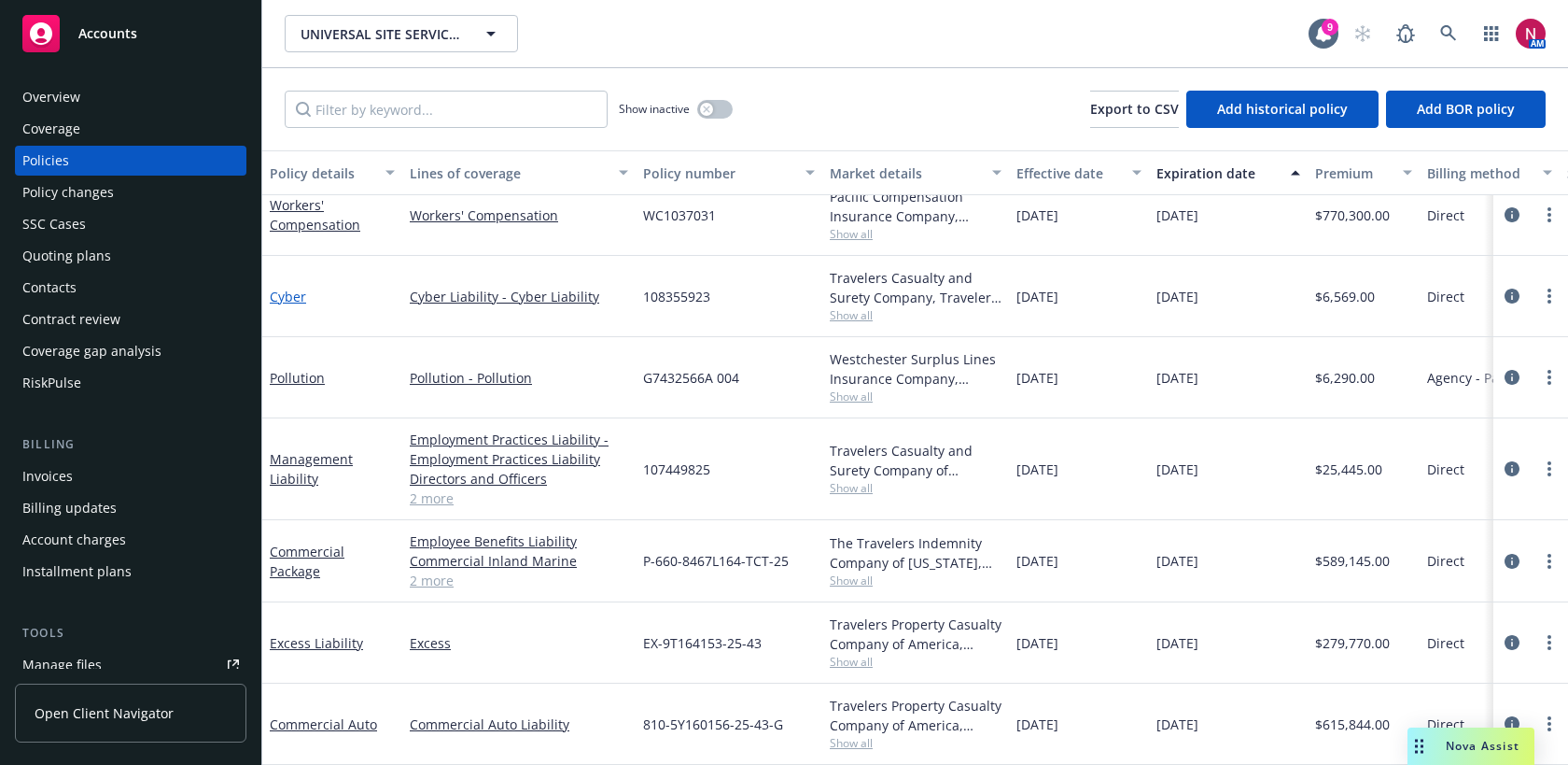
click at [282, 299] on link "Cyber" at bounding box center [288, 296] width 37 height 17
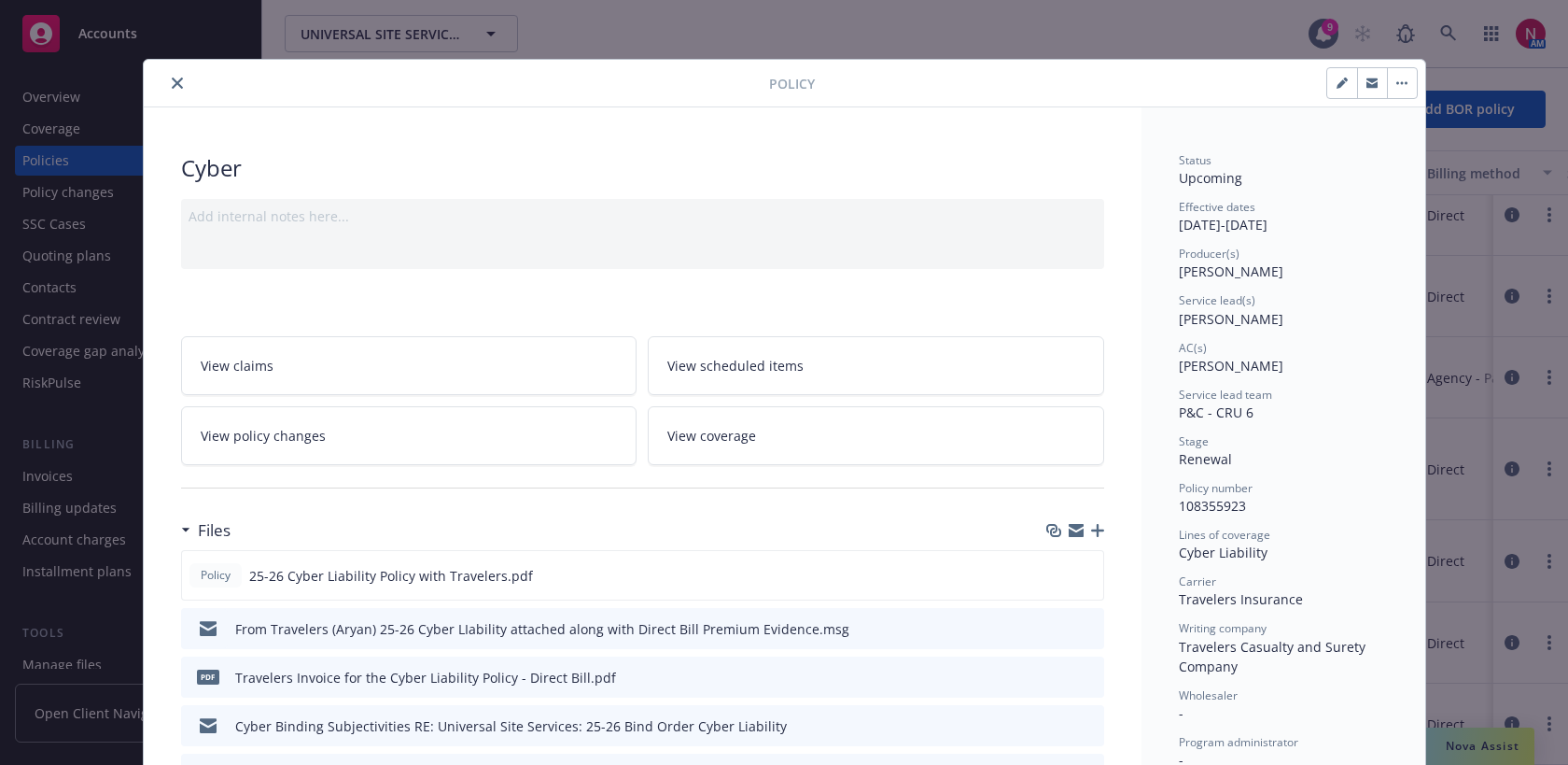
scroll to position [2, 0]
click at [1094, 630] on button "preview file" at bounding box center [1087, 626] width 20 height 16
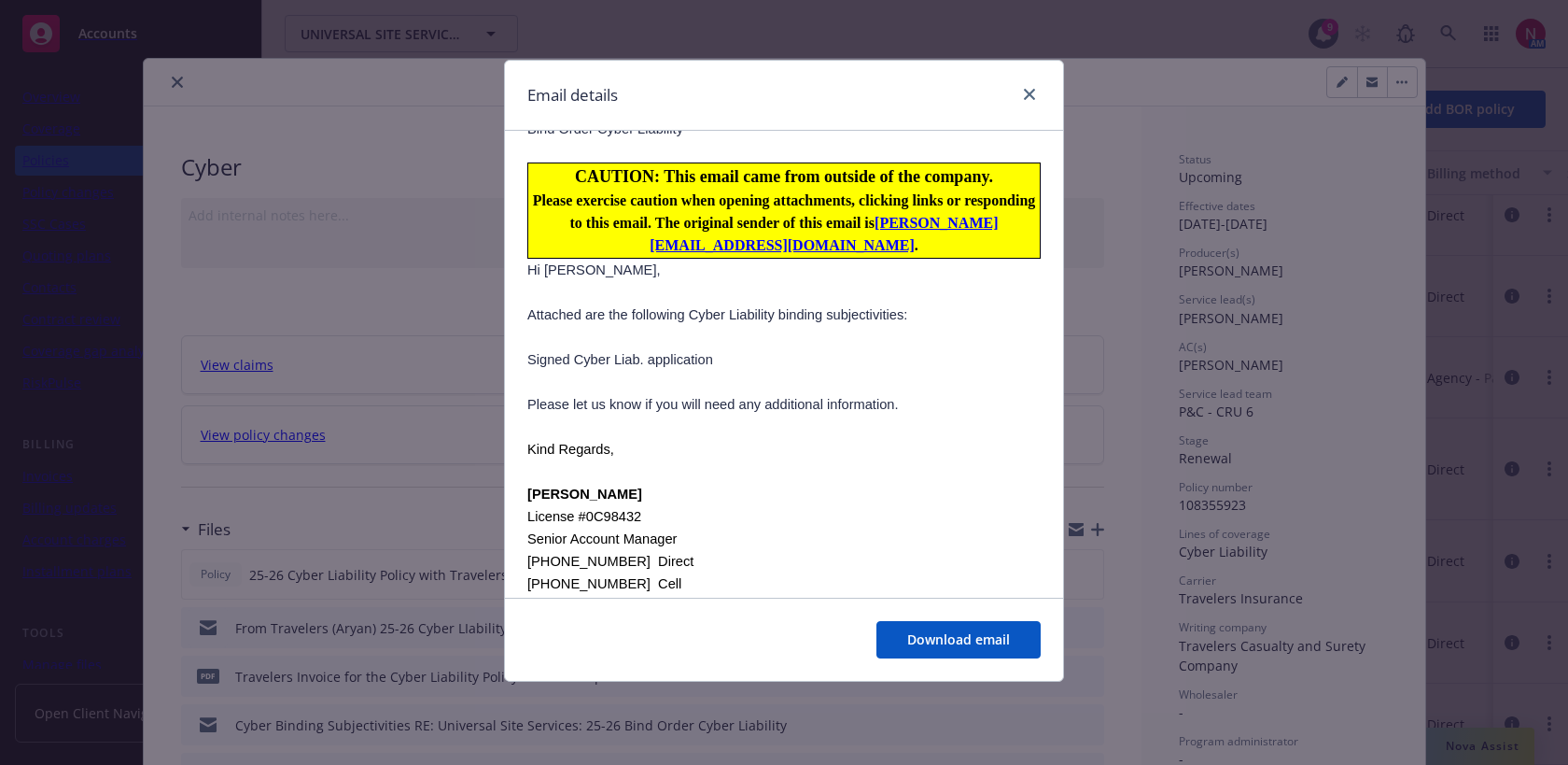
scroll to position [1310, 0]
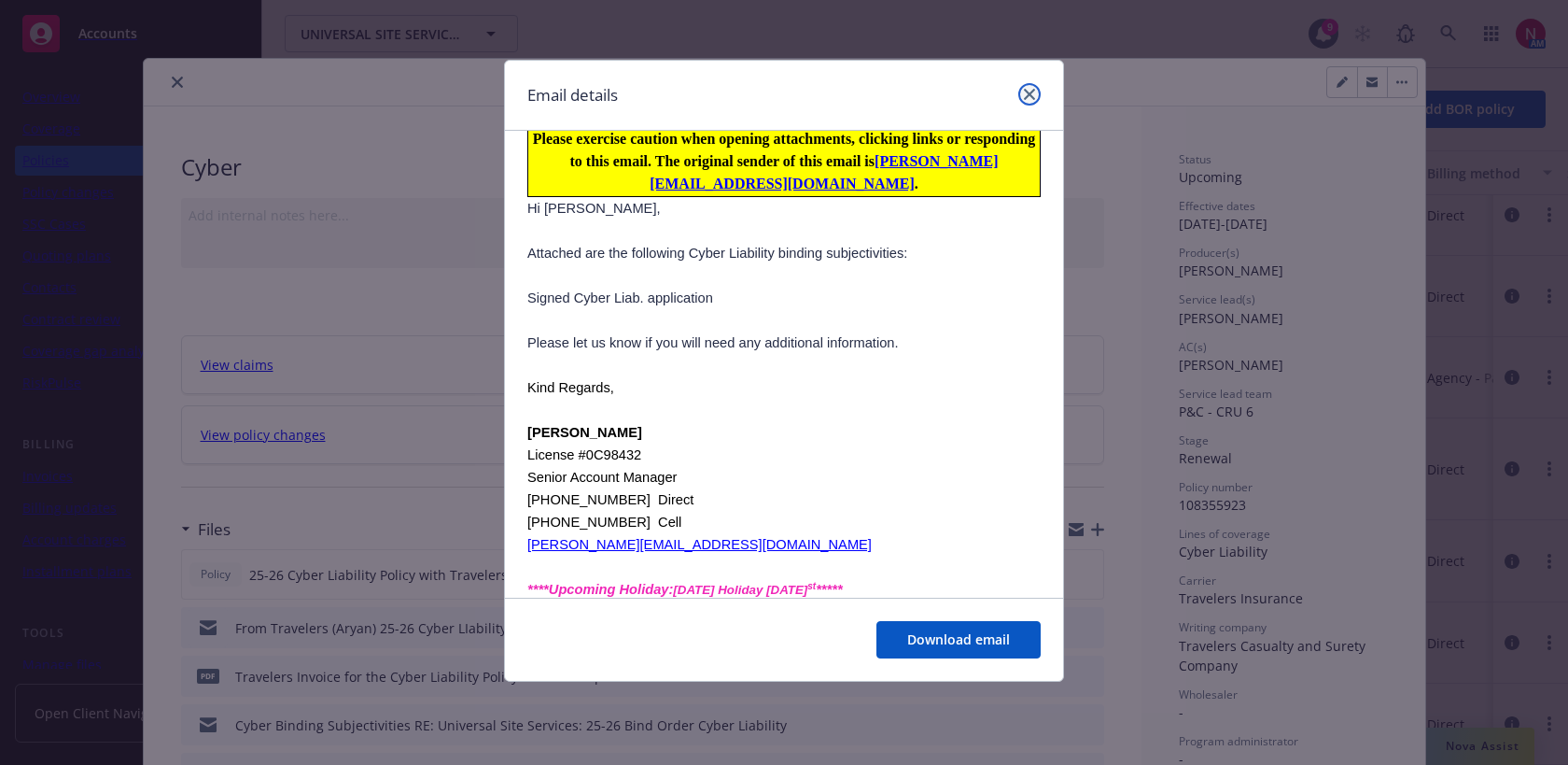
click at [1027, 93] on icon "close" at bounding box center [1030, 95] width 12 height 12
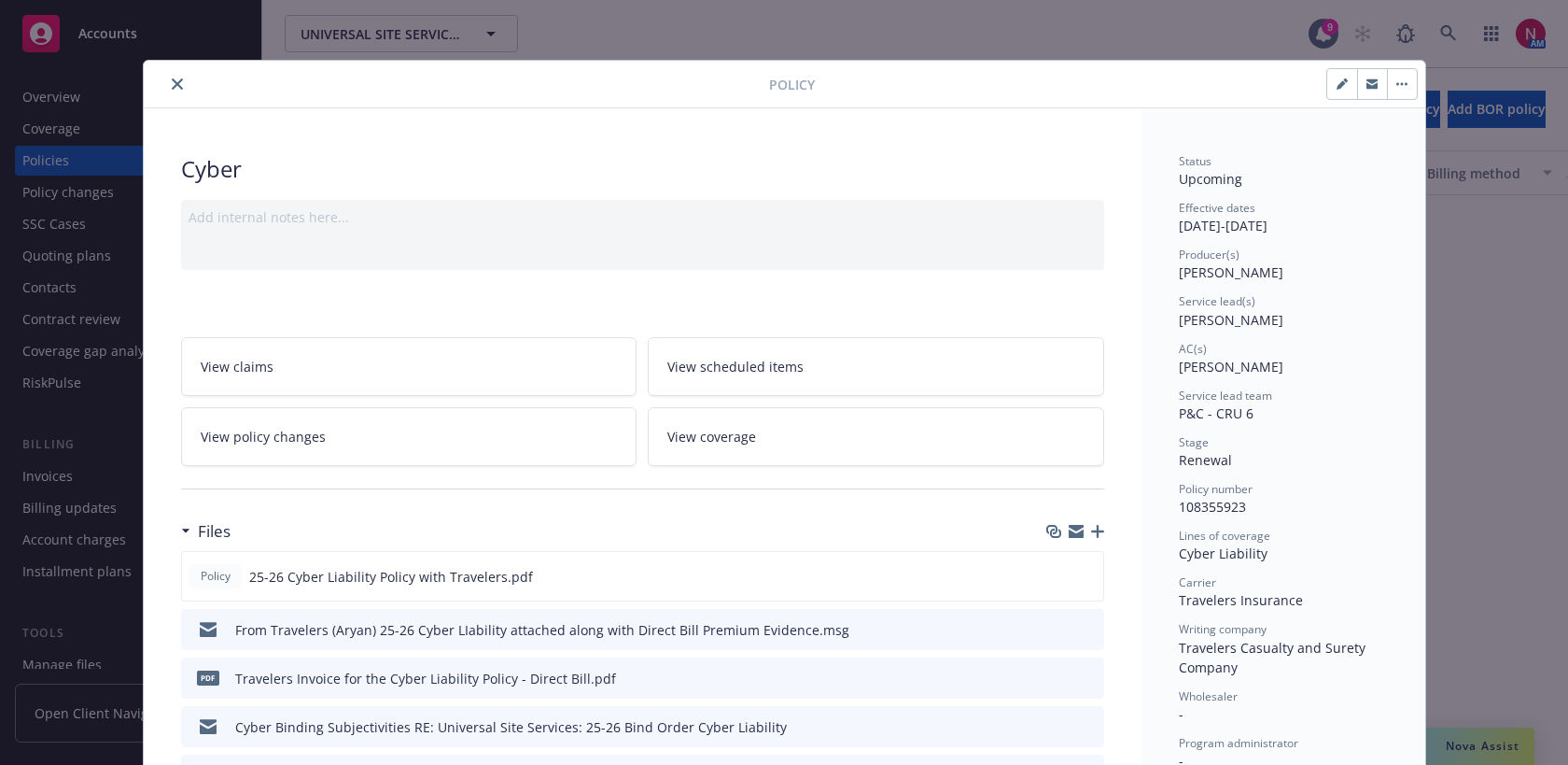
scroll to position [2, 0]
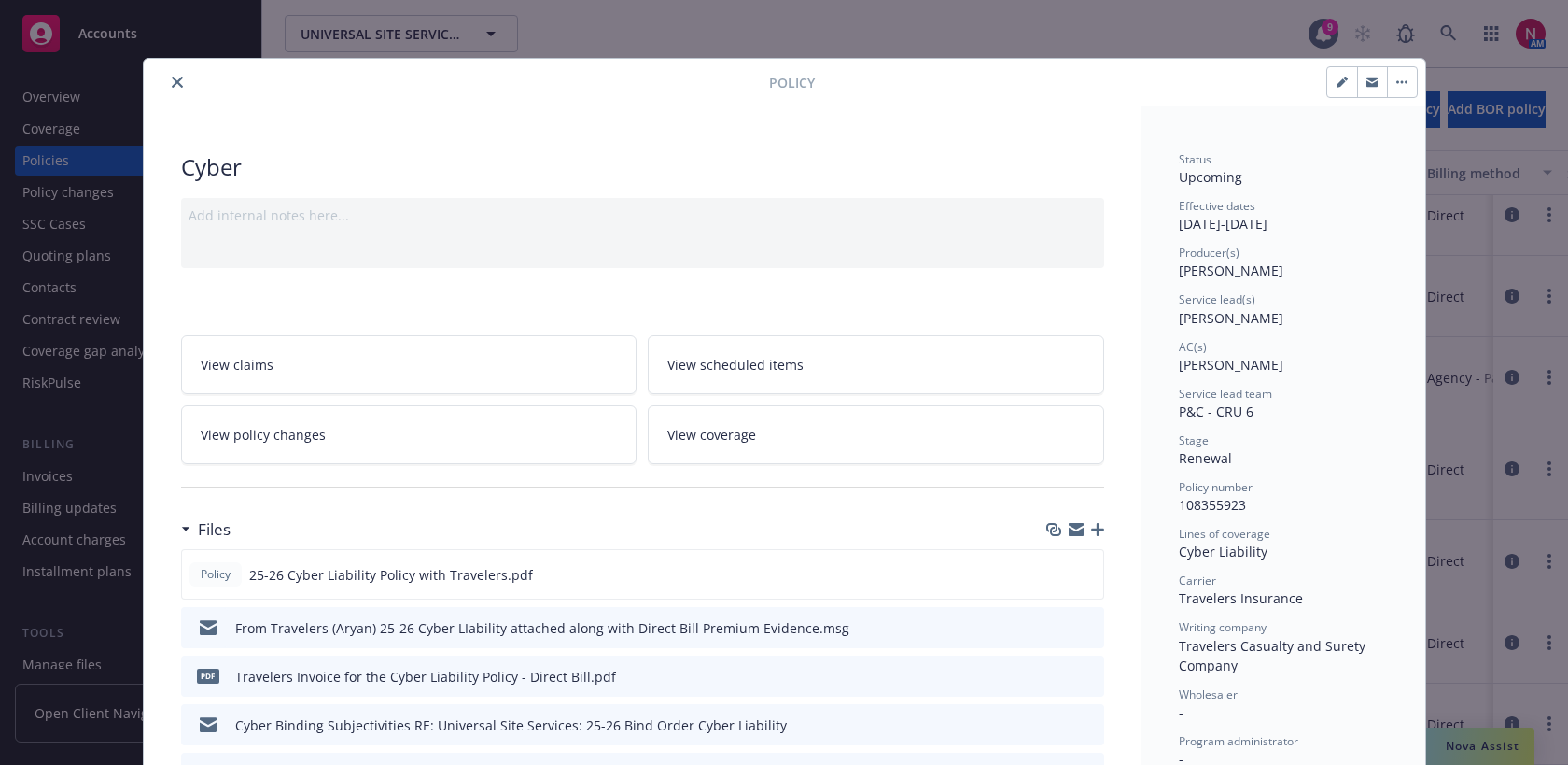
click at [185, 76] on button "close" at bounding box center [177, 81] width 22 height 22
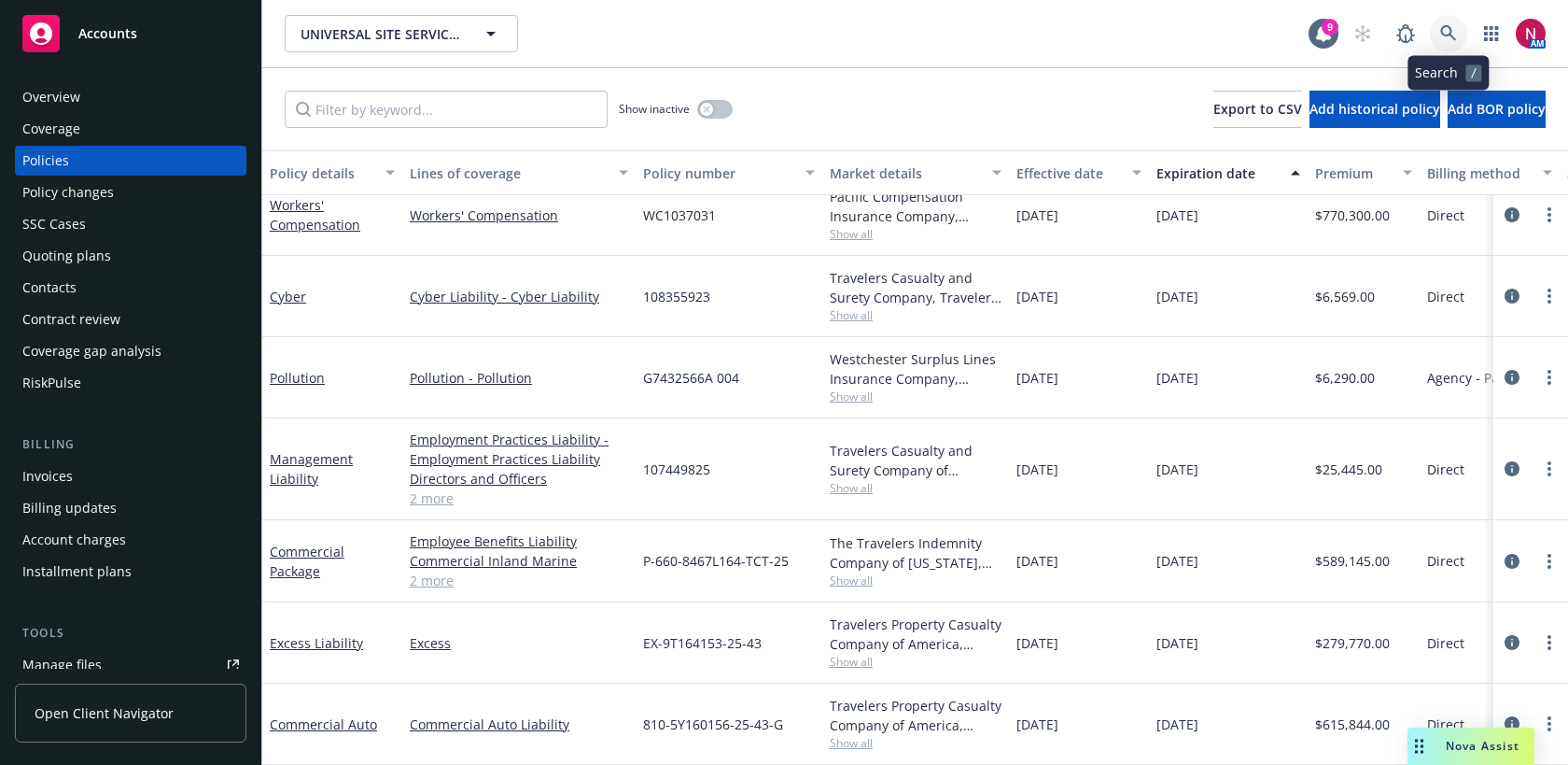
click at [1438, 25] on link at bounding box center [1449, 33] width 38 height 38
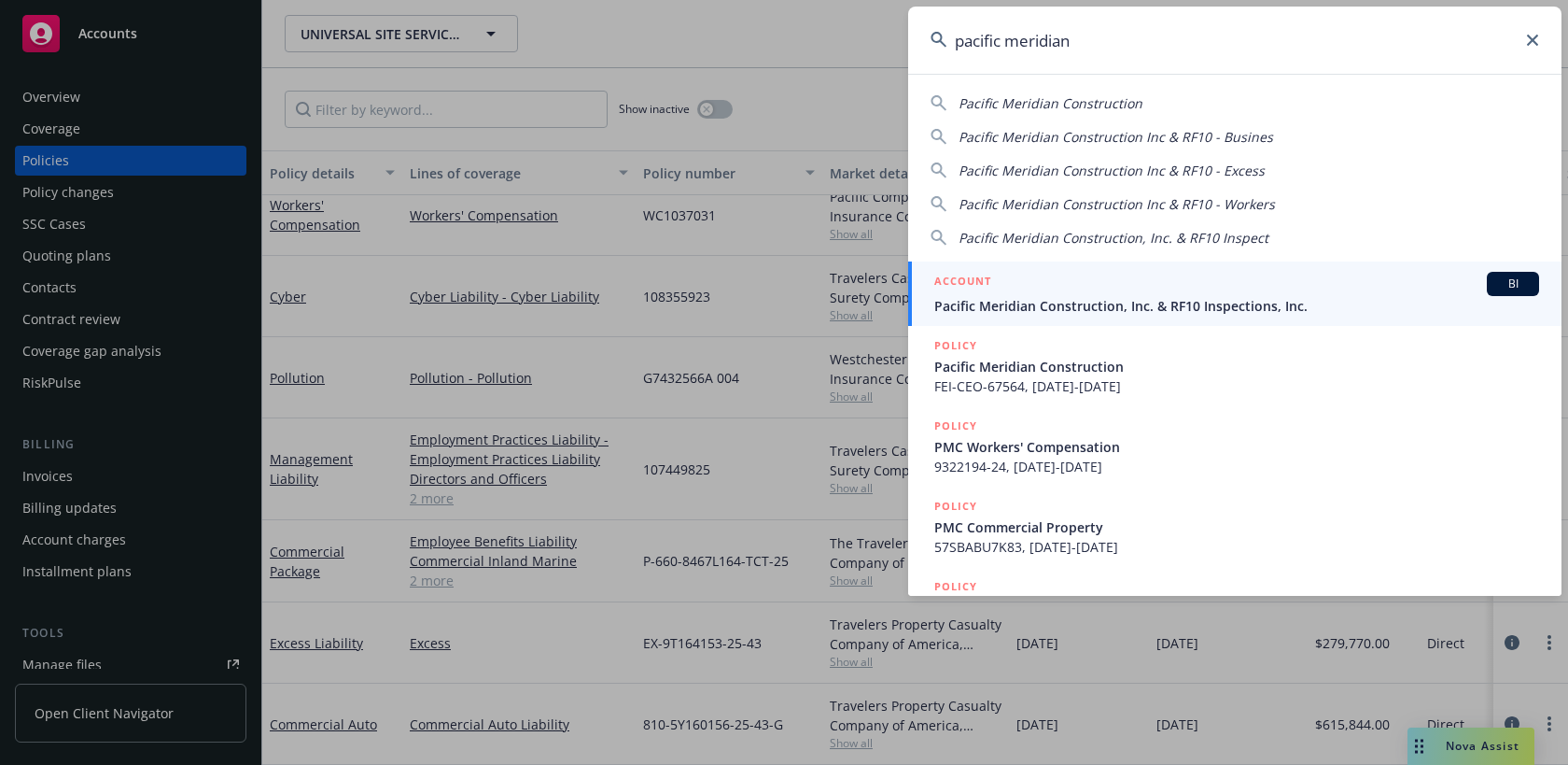
type input "pacific meridian"
click at [1251, 303] on span "Pacific Meridian Construction, Inc. & RF10 Inspections, Inc." at bounding box center [1237, 306] width 605 height 19
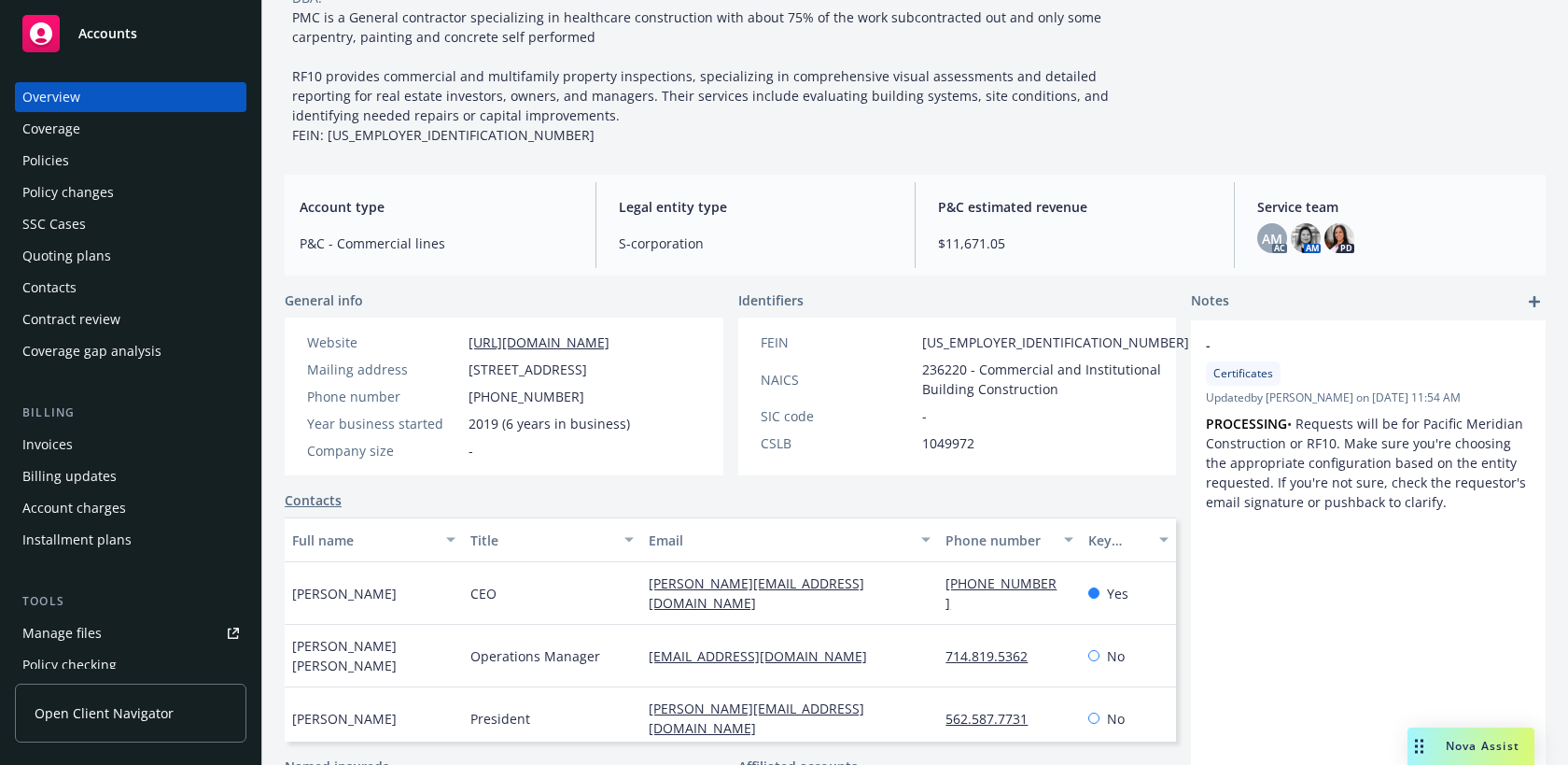
scroll to position [146, 0]
